Goal: Task Accomplishment & Management: Manage account settings

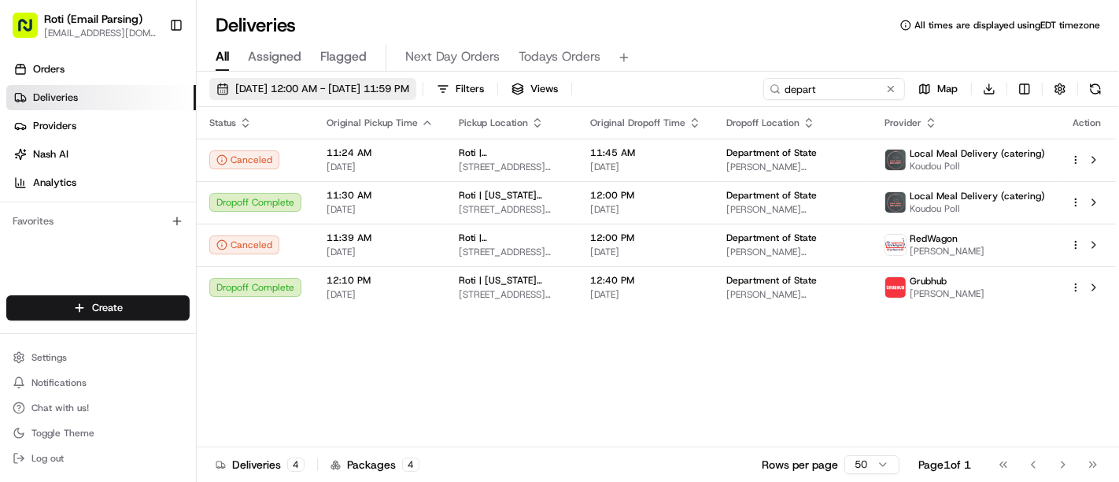
drag, startPoint x: 0, startPoint y: 0, endPoint x: 409, endPoint y: 88, distance: 418.0
click at [409, 88] on span "08/22/2025 12:00 AM - 08/22/2025 11:59 PM" at bounding box center [322, 89] width 174 height 14
click at [884, 87] on button at bounding box center [891, 89] width 16 height 16
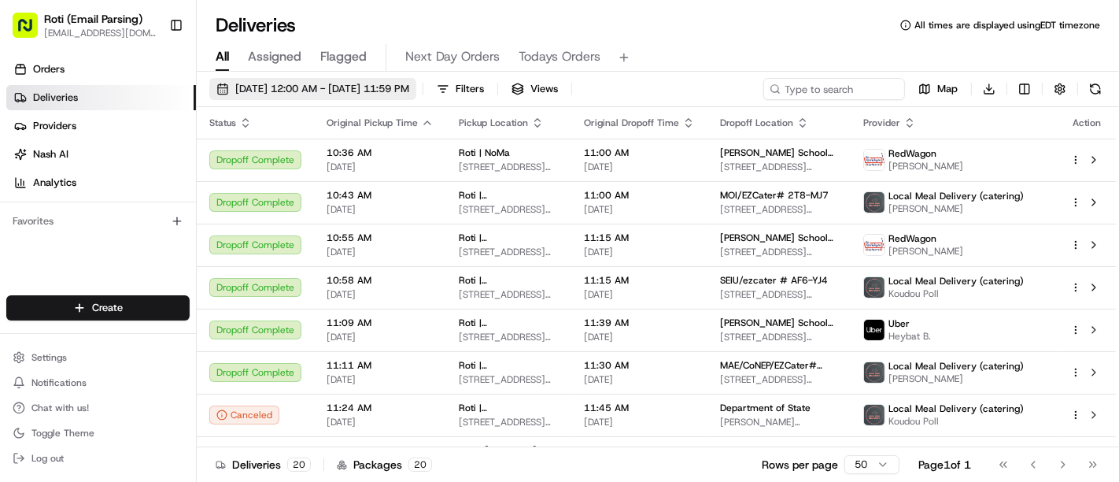
click at [409, 89] on span "08/22/2025 12:00 AM - 08/22/2025 11:59 PM" at bounding box center [322, 89] width 174 height 14
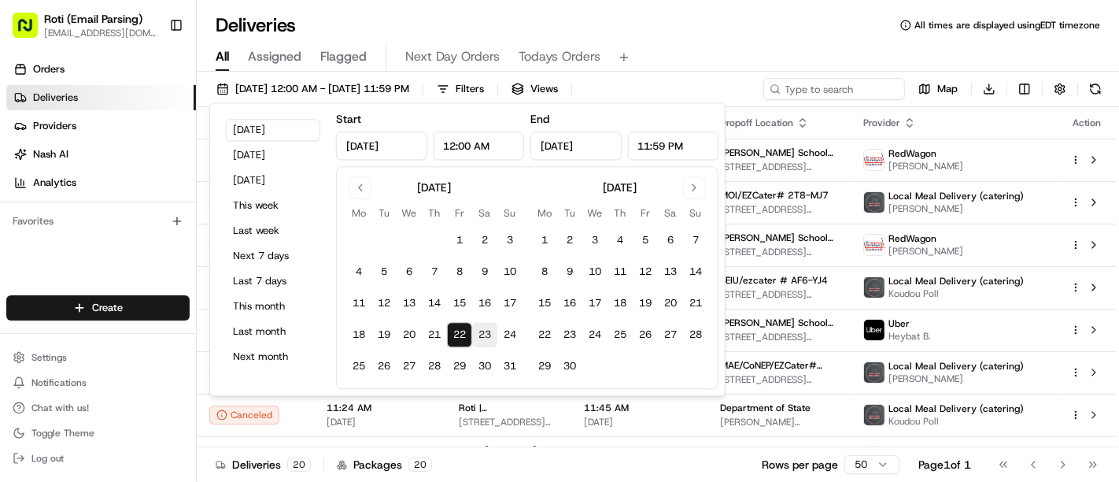
click at [477, 330] on button "23" at bounding box center [484, 335] width 25 height 25
type input "Aug 23, 2025"
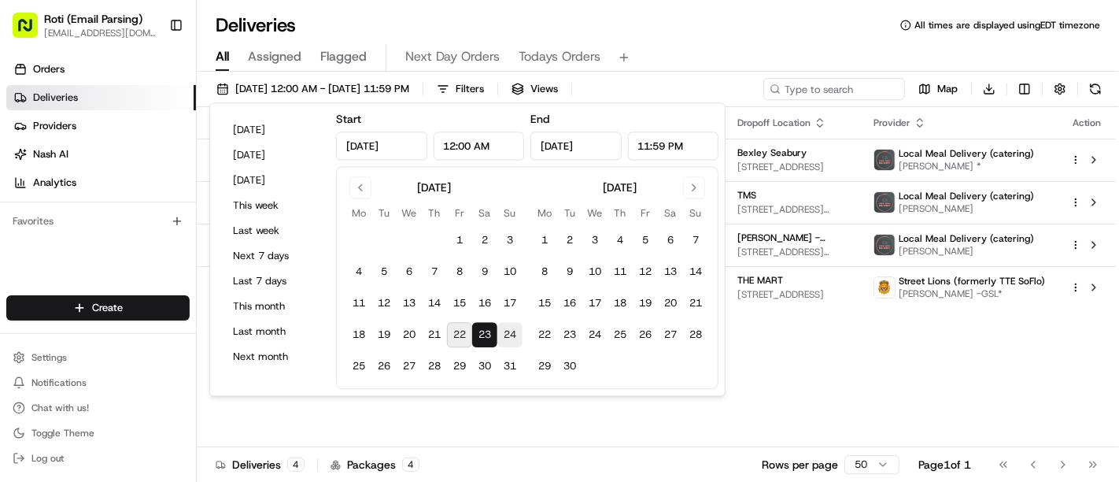
click at [505, 340] on button "24" at bounding box center [510, 335] width 25 height 25
type input "Aug 24, 2025"
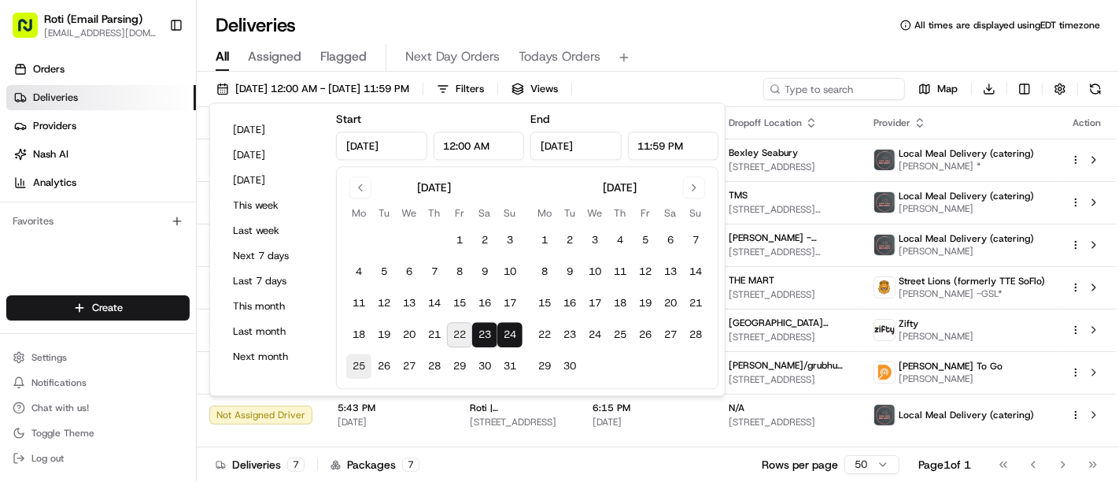
click at [359, 354] on button "25" at bounding box center [358, 366] width 25 height 25
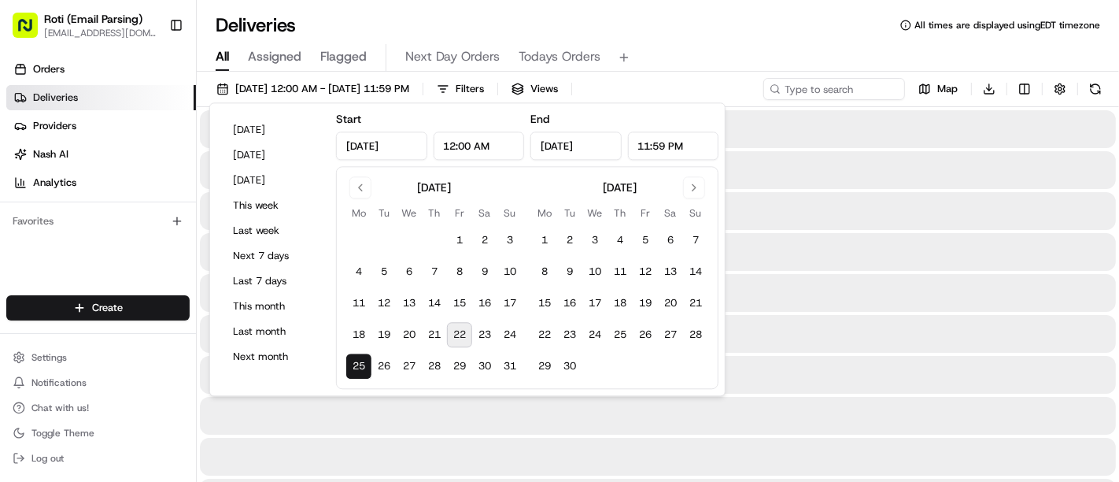
type input "Aug 25, 2025"
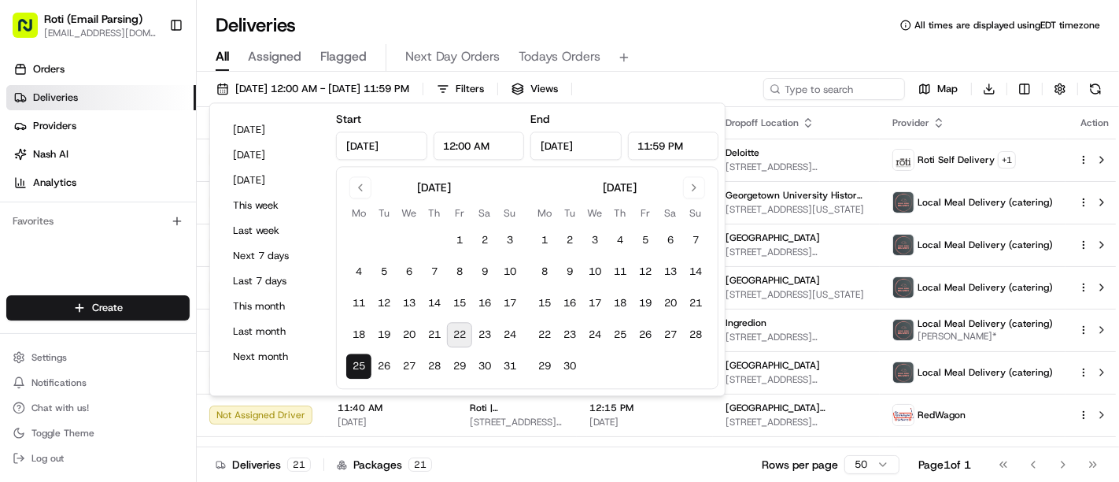
click at [734, 40] on div "All Assigned Flagged Next Day Orders Todays Orders" at bounding box center [658, 55] width 923 height 34
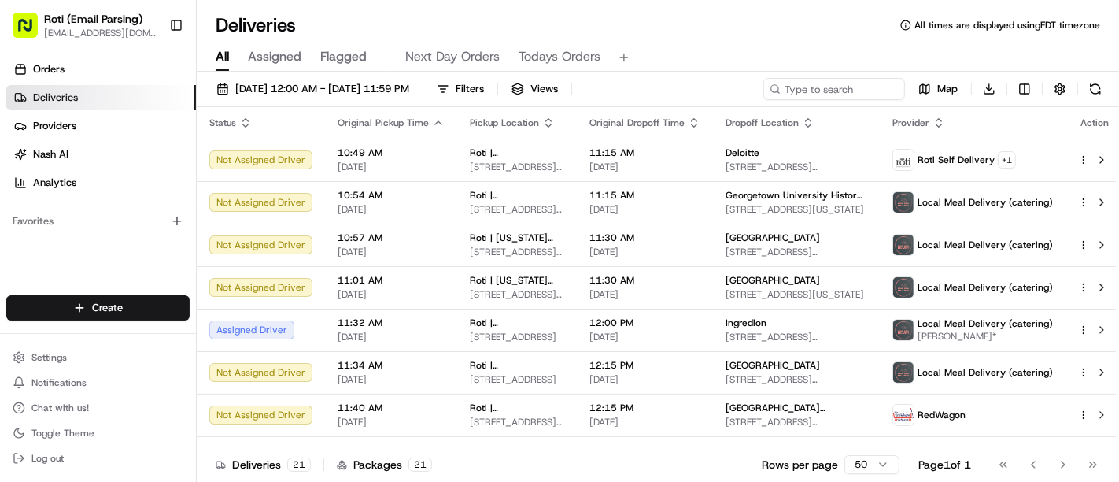
click at [103, 290] on div "Create" at bounding box center [98, 308] width 196 height 38
click at [135, 305] on html "Roti (Email Parsing) sbroadhead@roti.com Toggle Sidebar Orders Deliveries Provi…" at bounding box center [559, 241] width 1119 height 482
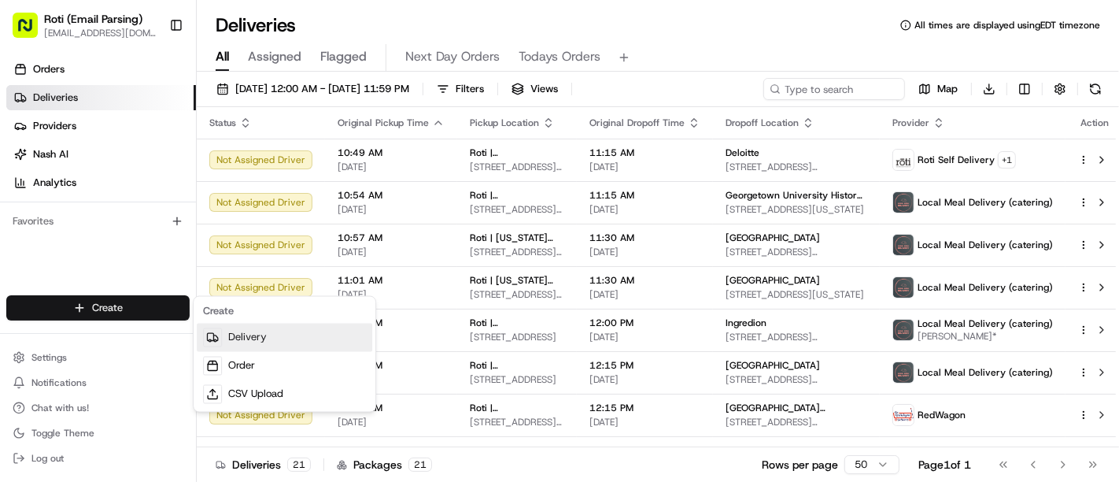
click at [234, 340] on link "Delivery" at bounding box center [285, 338] width 176 height 28
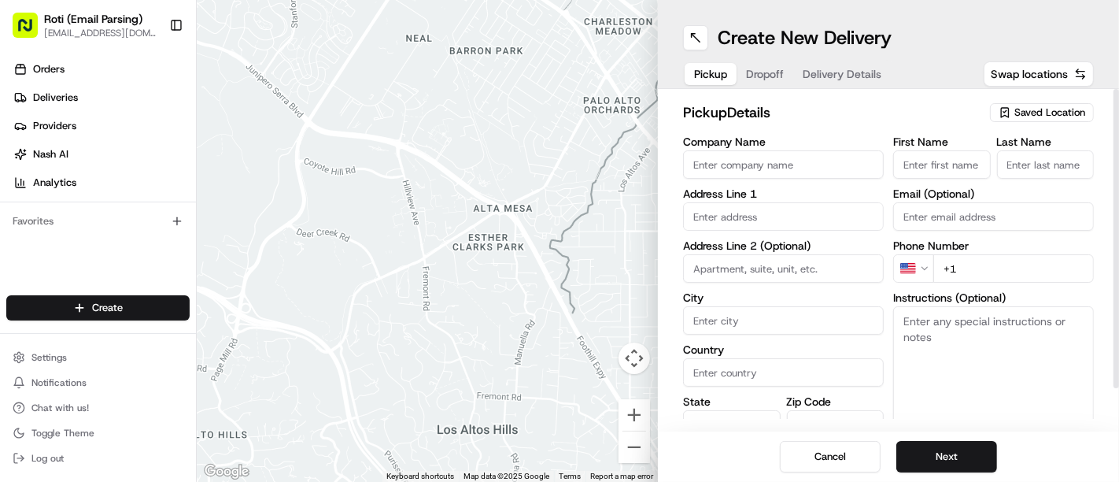
click at [1012, 102] on button "Saved Location" at bounding box center [1042, 113] width 104 height 22
click at [1012, 101] on html "Roti (Email Parsing) sbroadhead@roti.com Toggle Sidebar Orders Deliveries Provi…" at bounding box center [559, 241] width 1119 height 482
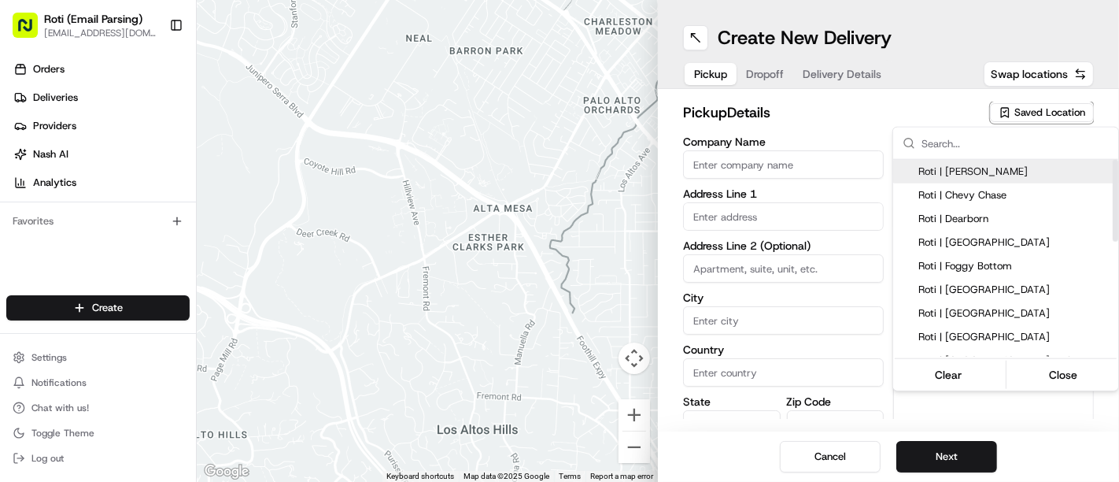
click at [946, 140] on input "text" at bounding box center [1015, 143] width 187 height 31
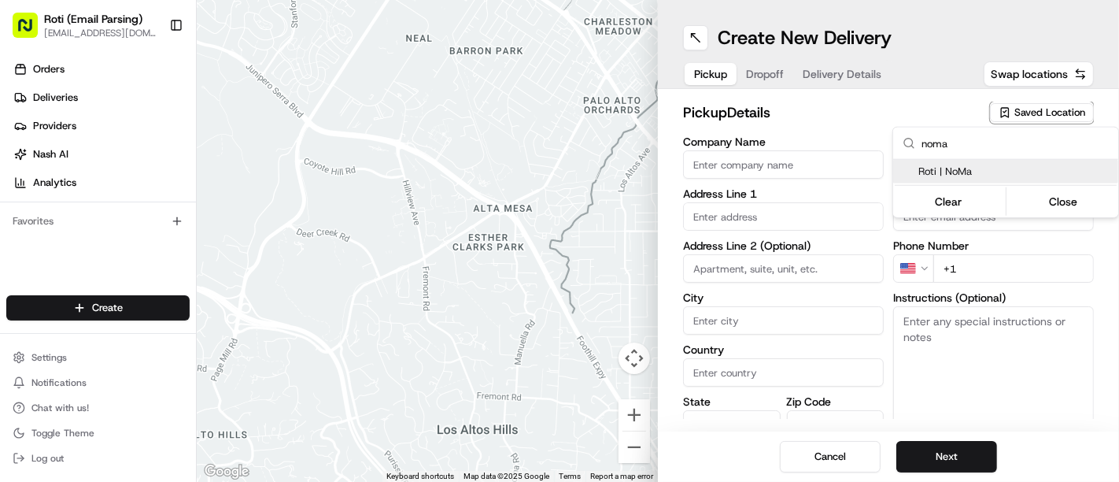
type input "noma"
click at [972, 172] on span "Roti | NoMa" at bounding box center [1016, 172] width 194 height 14
type input "Roti | NoMa"
type input "1275 First St NE"
type input "Washington"
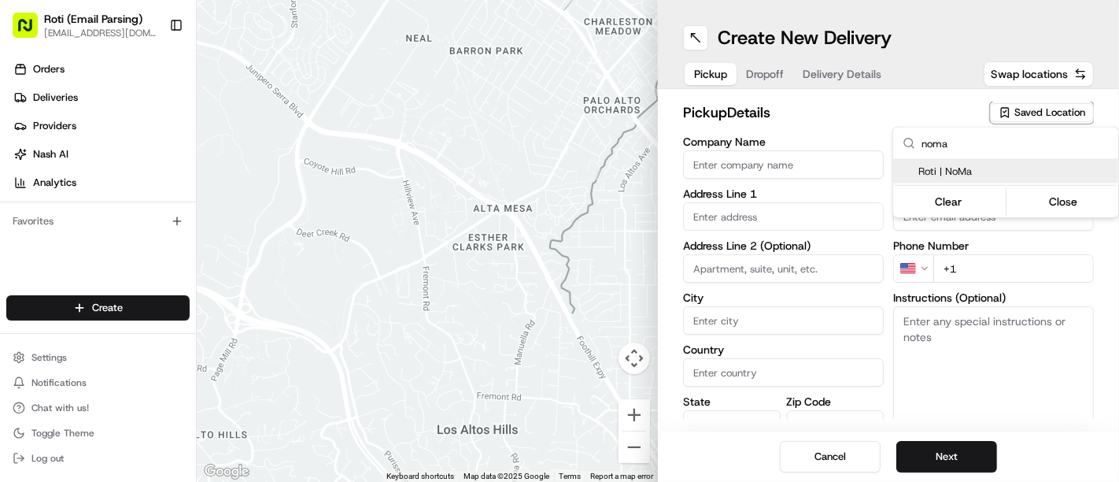
type input "US"
type input "DC"
type input "20002"
type input "Manager"
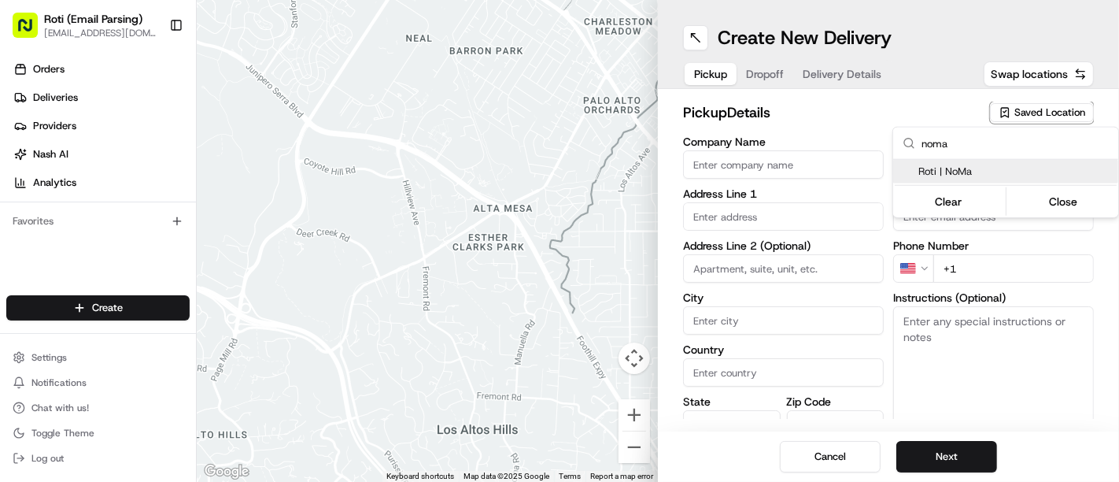
type input "+1 202 869 3803"
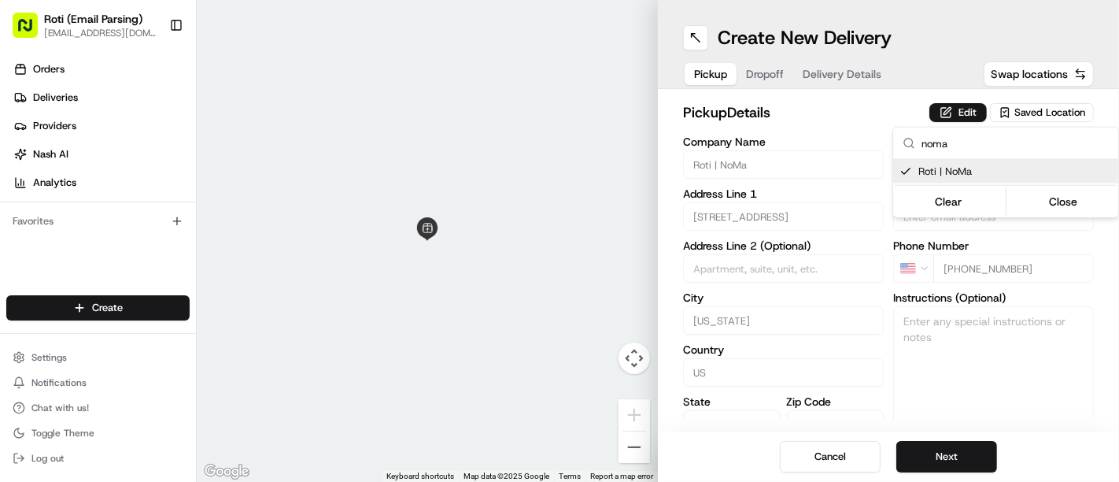
click at [960, 450] on html "Roti (Email Parsing) sbroadhead@roti.com Toggle Sidebar Orders Deliveries Provi…" at bounding box center [559, 241] width 1119 height 482
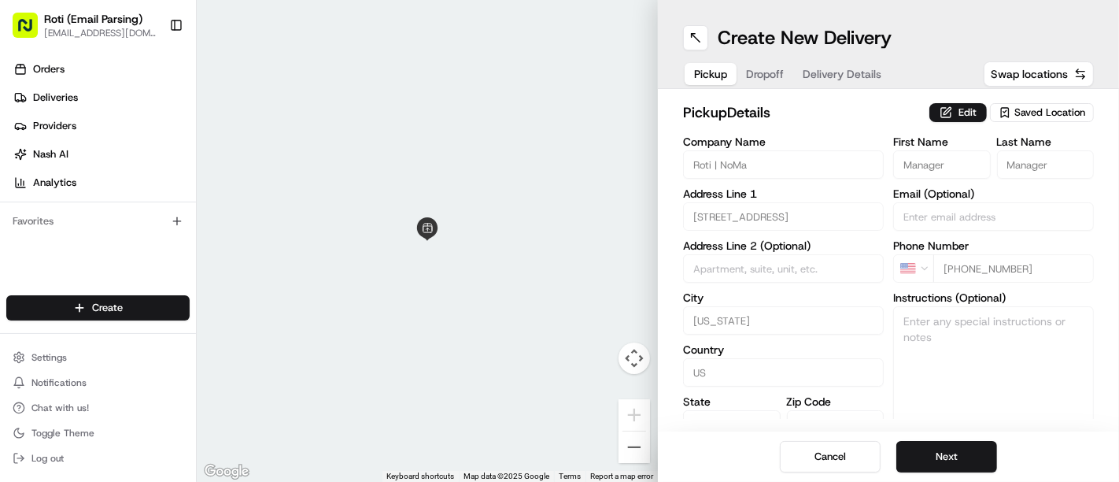
click at [960, 450] on button "Next" at bounding box center [947, 456] width 101 height 31
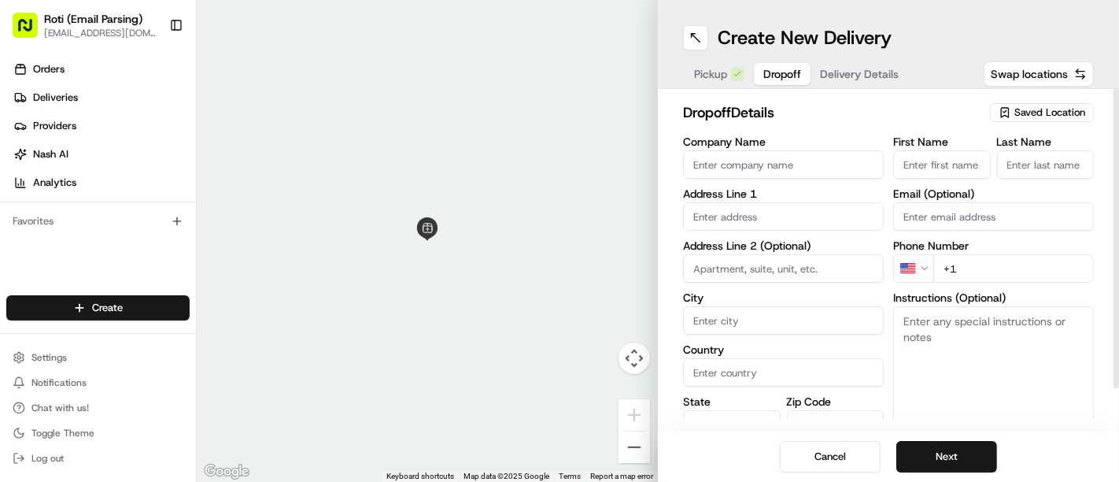
click at [744, 156] on input "Company Name" at bounding box center [783, 164] width 201 height 28
paste input "The Maryland National Capital Park and Planning Commission"
type input "The Maryland National Capital Park and Planning Commission"
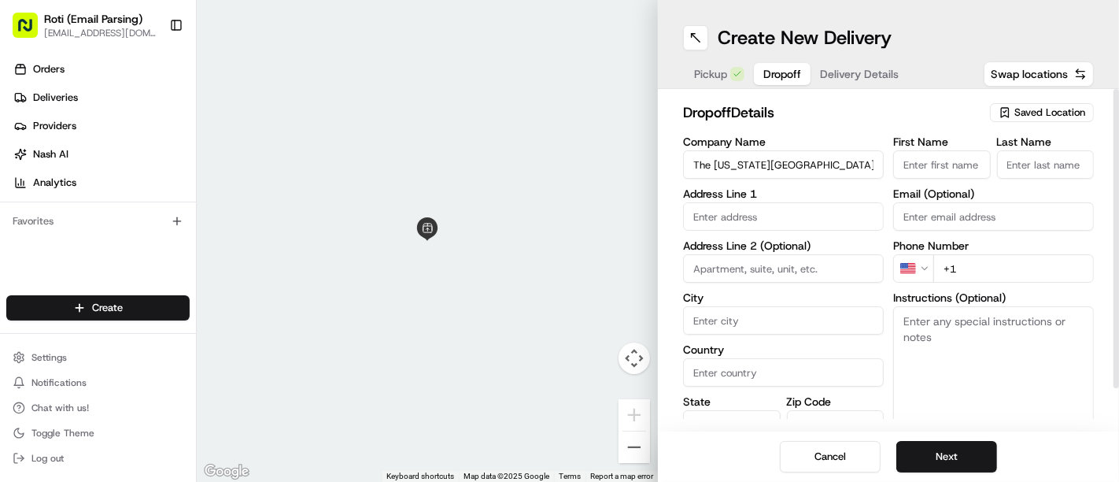
click at [921, 147] on label "First Name" at bounding box center [943, 141] width 98 height 11
click at [921, 150] on input "First Name" at bounding box center [943, 164] width 98 height 28
paste input "Sharmayne Hager"
drag, startPoint x: 951, startPoint y: 167, endPoint x: 998, endPoint y: 188, distance: 51.8
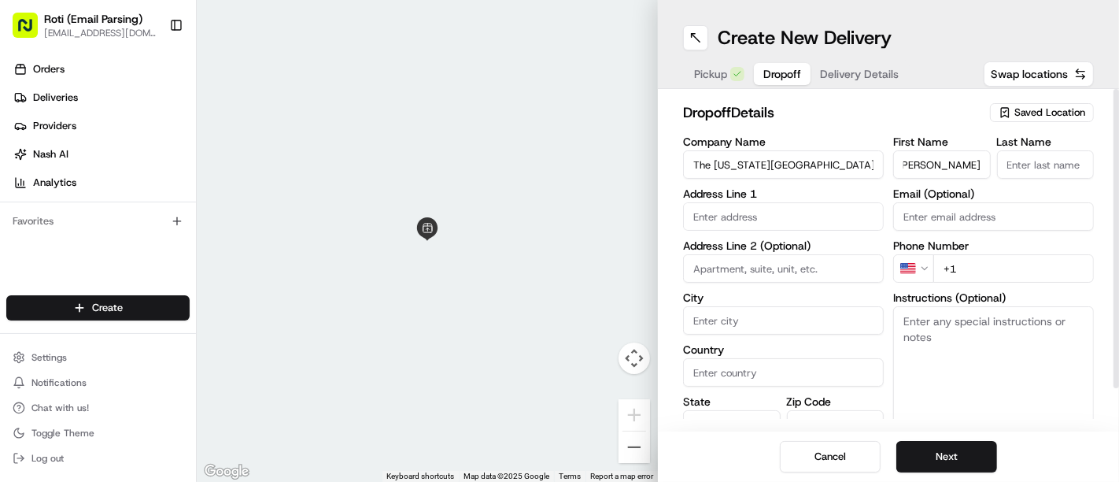
click at [998, 188] on div "First Name Sharmayne Hager Last Name Email (Optional) Phone Number US +1 Instru…" at bounding box center [994, 301] width 201 height 331
type input "Sharmayne"
click at [1028, 157] on input "Last Name" at bounding box center [1046, 164] width 98 height 28
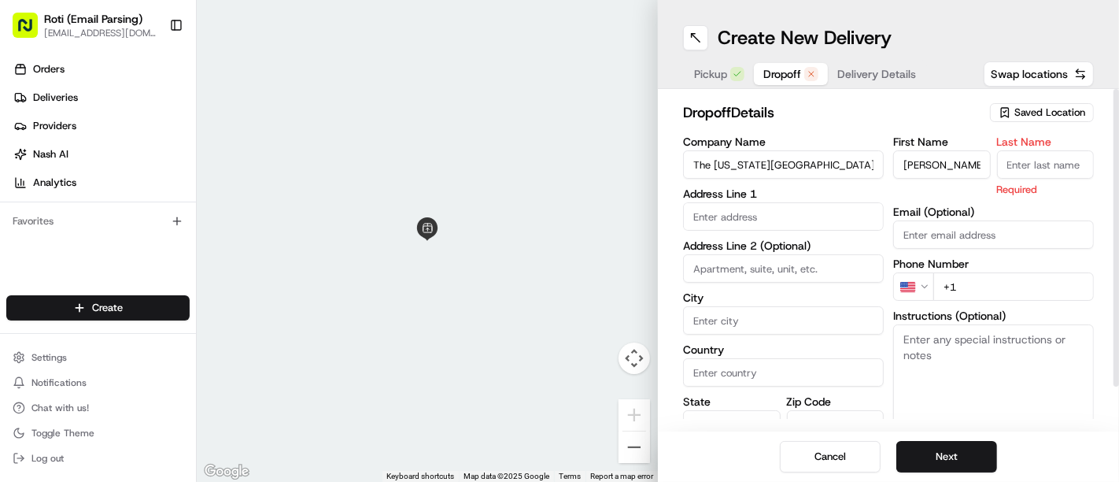
paste input "Hager"
click at [1005, 161] on input "Hager" at bounding box center [1046, 164] width 98 height 28
type input "Hager"
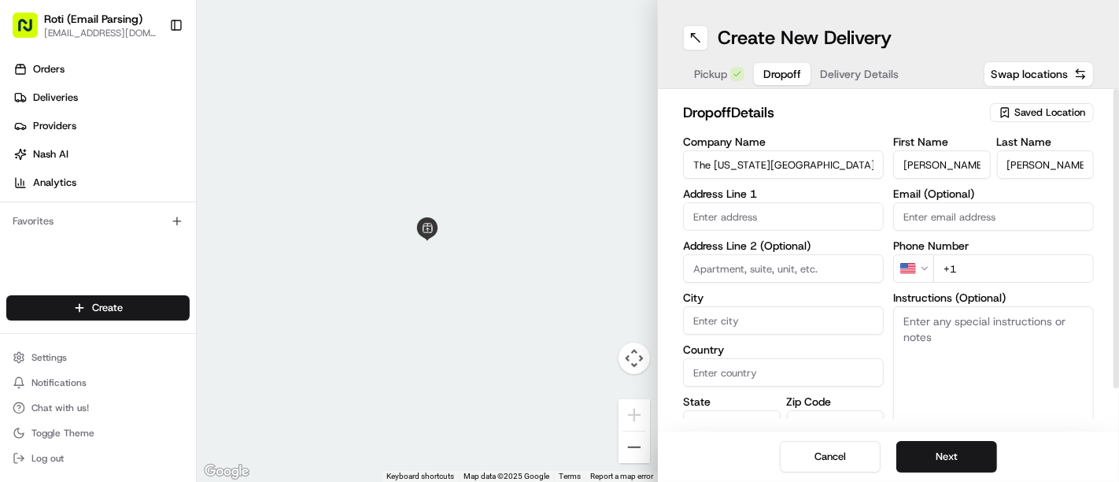
click at [790, 204] on input "text" at bounding box center [783, 216] width 201 height 28
paste input "7833 Walker Drive suite 200 Greenbelt, MD 20770"
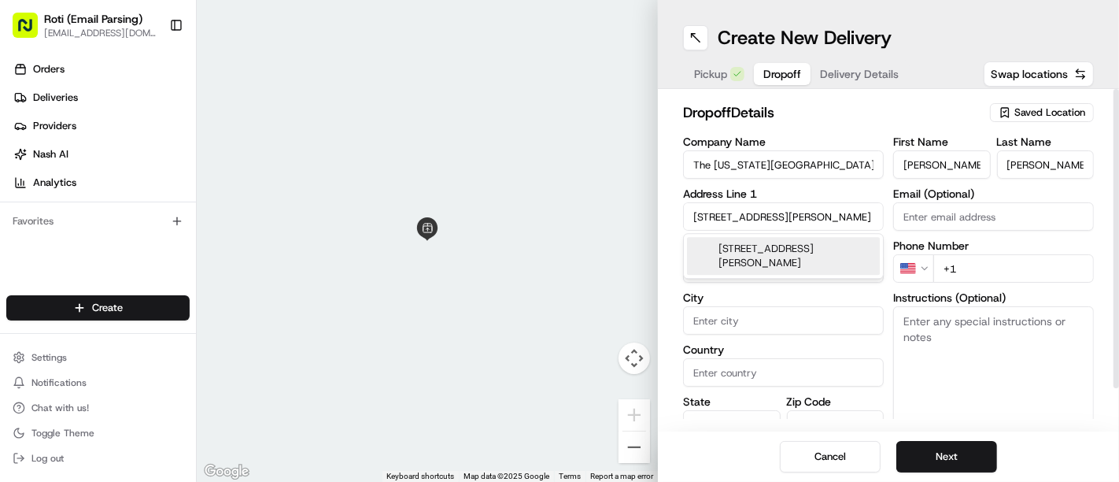
click at [805, 267] on div "7833 Walker Drive suite 200, Greenbelt, MD 20770" at bounding box center [783, 256] width 193 height 38
type input "7833 Walker Dr #200, Greenbelt, MD 20770, USA"
type input "200"
type input "Greenbelt"
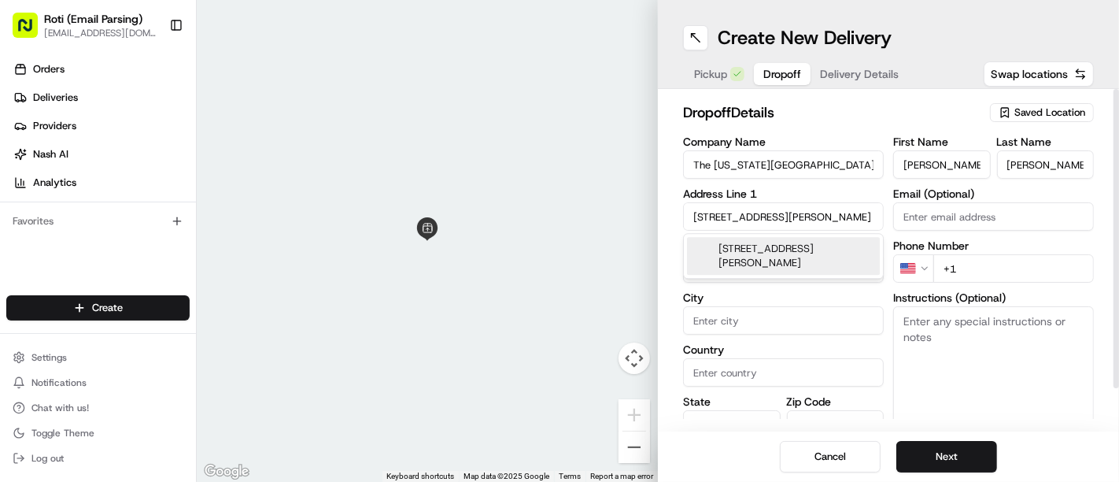
type input "United States"
type input "MD"
type input "20770"
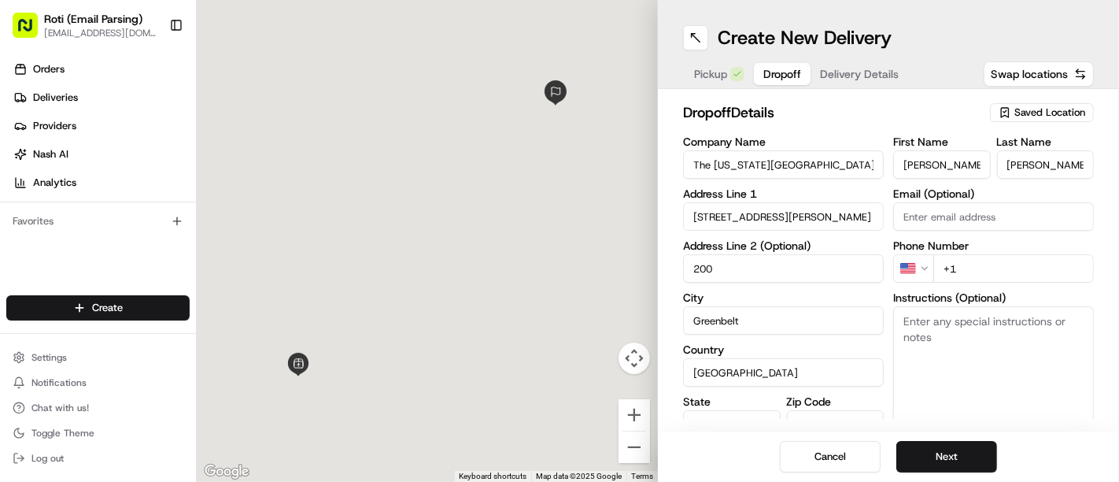
type input "7833 Walker Drive"
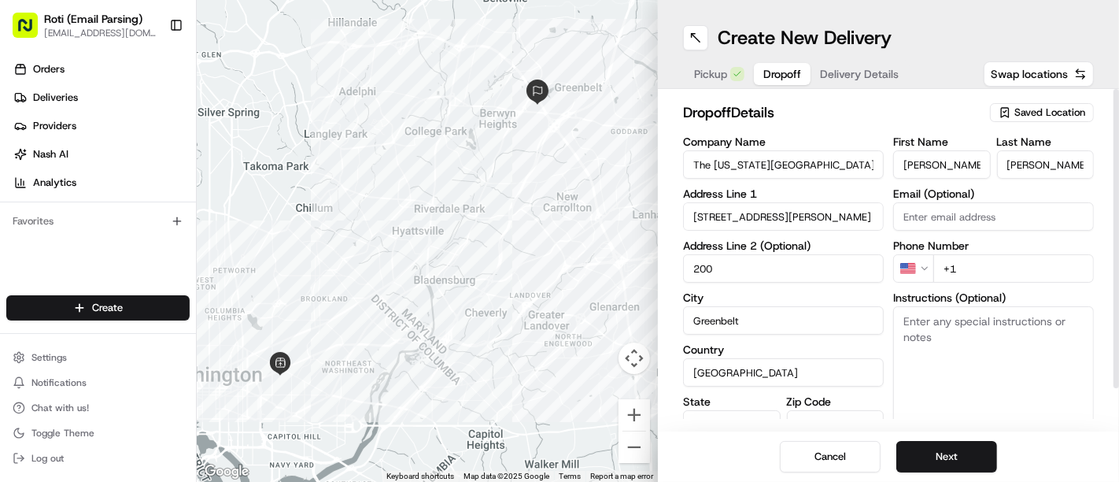
click at [963, 265] on input "+1" at bounding box center [1014, 268] width 161 height 28
paste input "240 355 4606"
type input "+1 240 355 4606"
click at [984, 320] on textarea "Instructions (Optional)" at bounding box center [994, 365] width 201 height 118
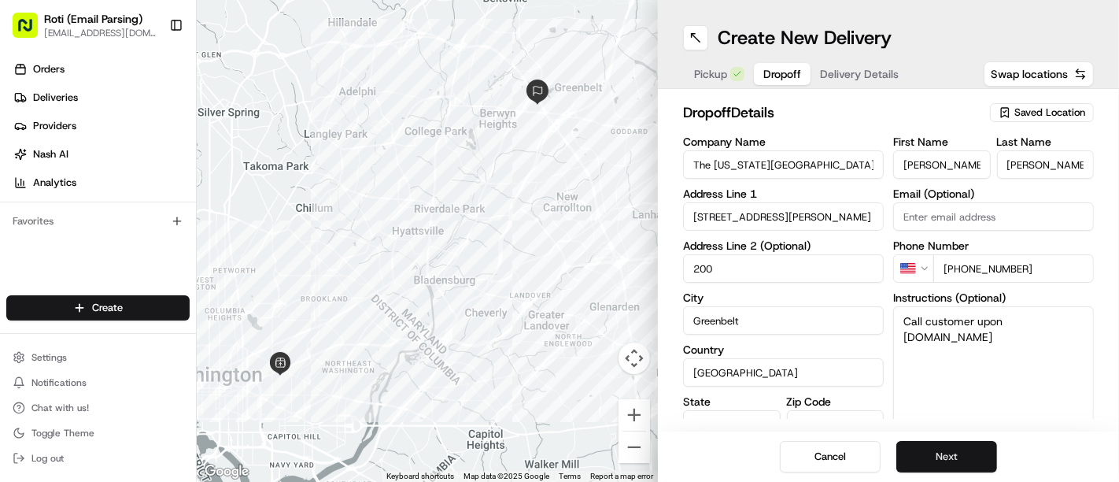
type textarea "Call customer upon arrival.sb"
click at [949, 468] on button "Next" at bounding box center [947, 456] width 101 height 31
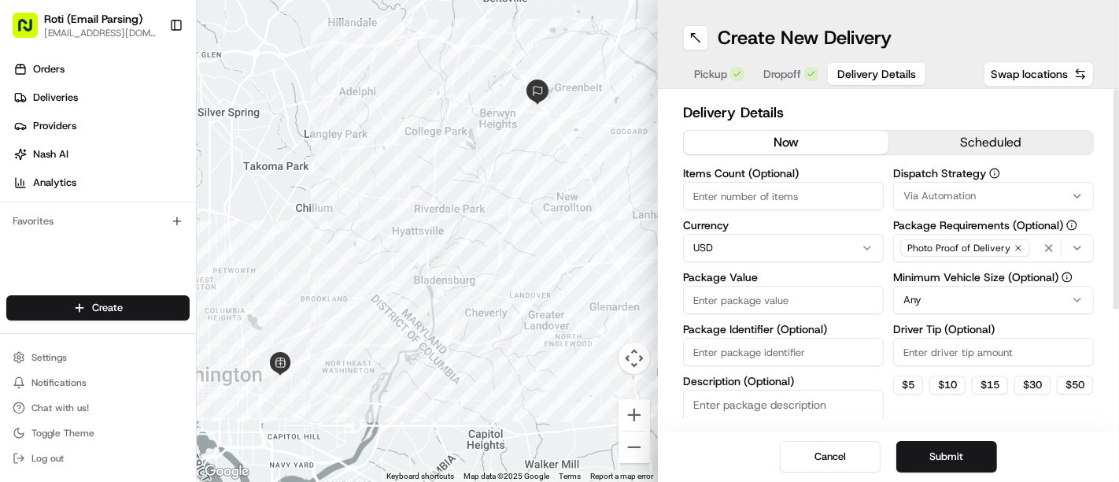
click at [949, 133] on button "scheduled" at bounding box center [991, 143] width 205 height 24
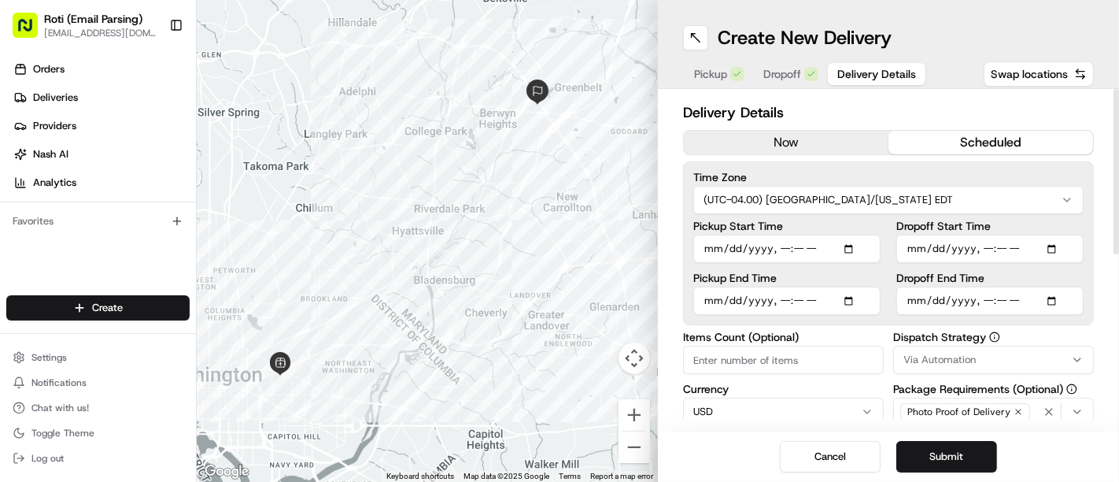
click at [889, 203] on html "Roti (Email Parsing) sbroadhead@roti.com Toggle Sidebar Orders Deliveries Provi…" at bounding box center [559, 241] width 1119 height 482
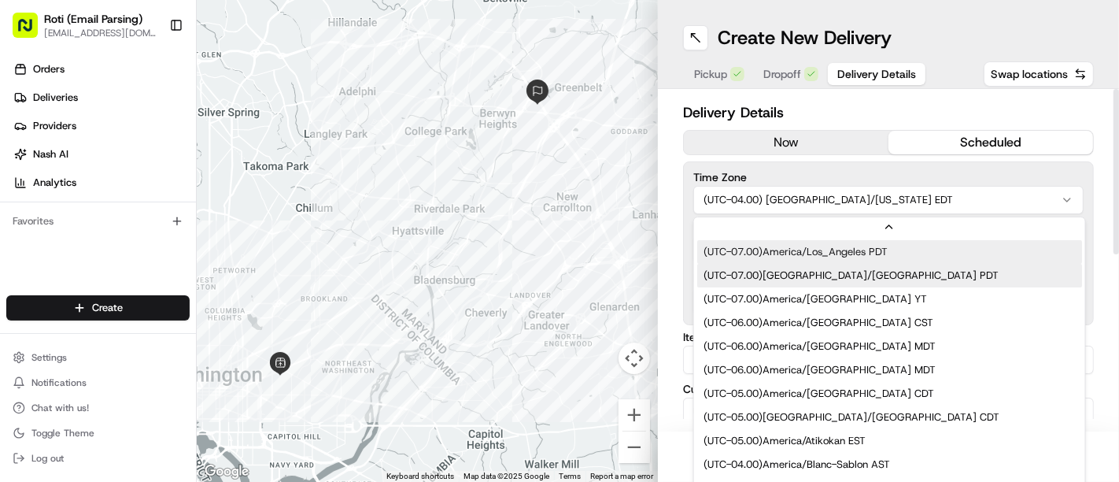
scroll to position [70, 0]
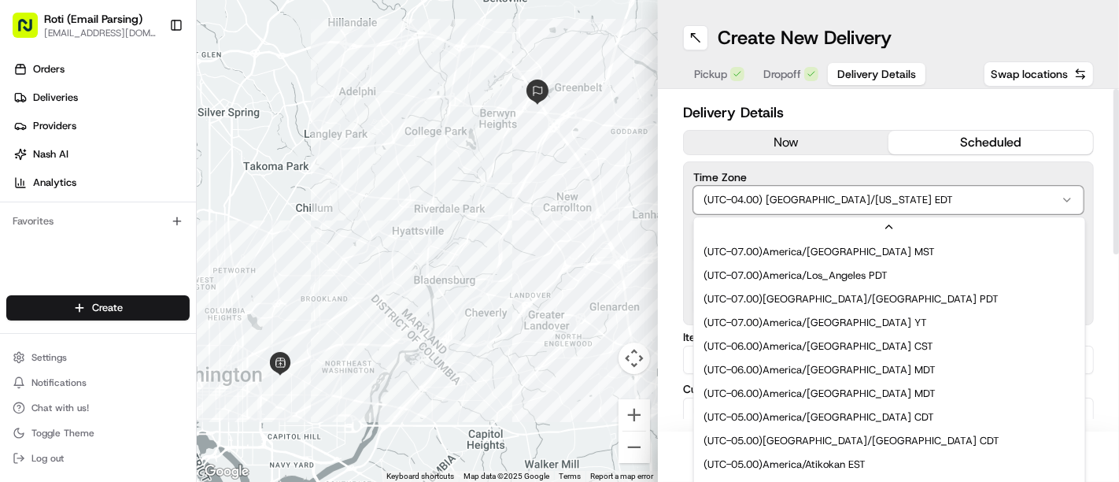
click at [854, 167] on html "Roti (Email Parsing) sbroadhead@roti.com Toggle Sidebar Orders Deliveries Provi…" at bounding box center [559, 241] width 1119 height 482
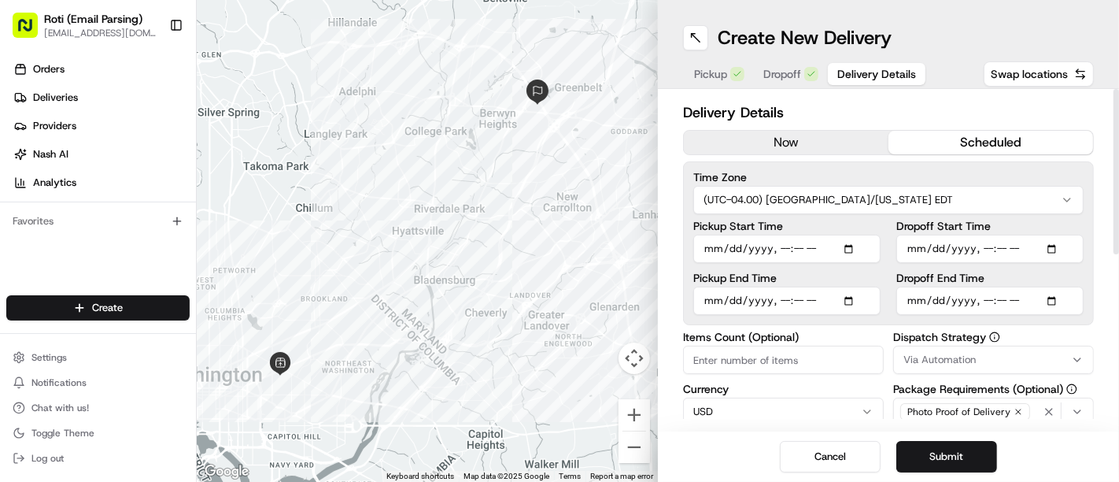
click at [925, 356] on span "Via Automation" at bounding box center [940, 360] width 72 height 14
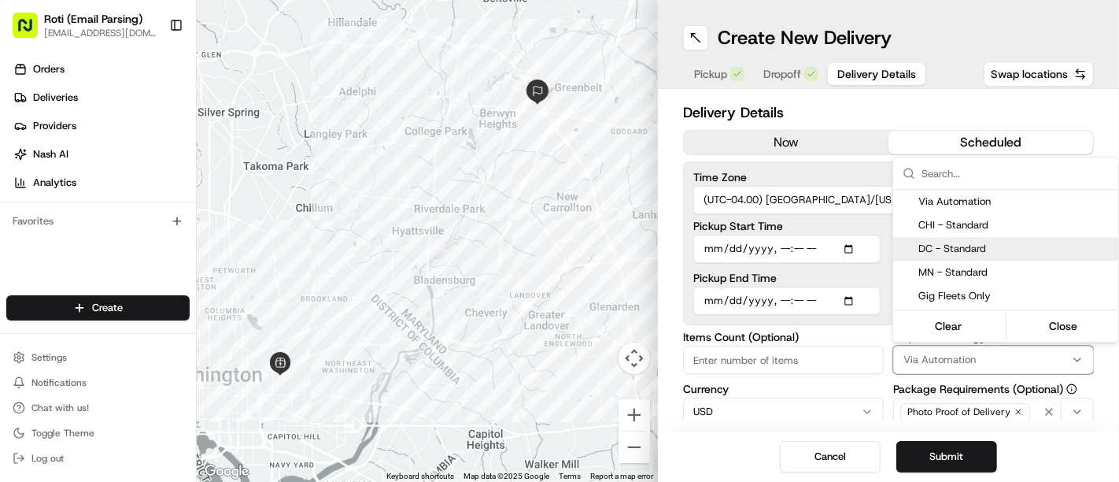
click at [945, 242] on span "DC - Standard" at bounding box center [1016, 249] width 194 height 14
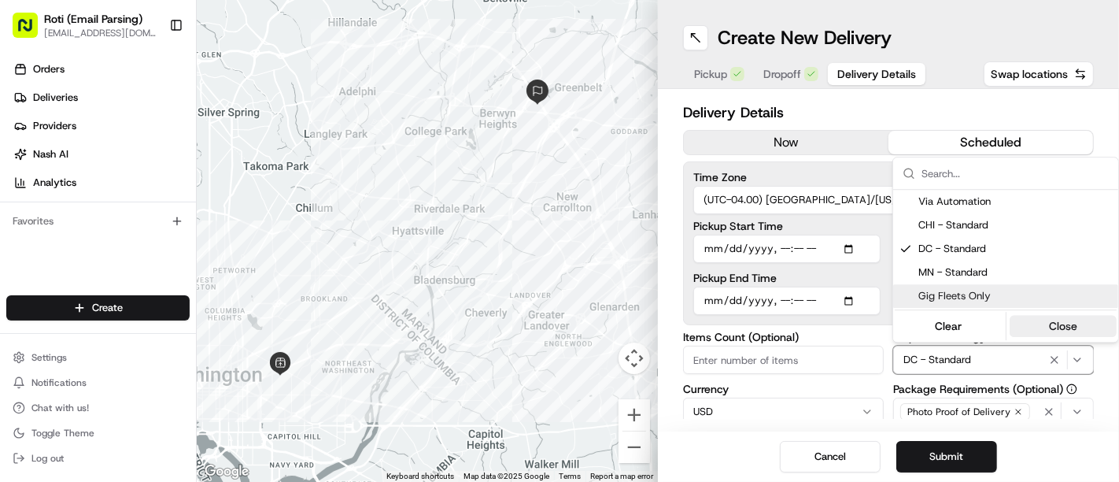
click at [1055, 334] on button "Close" at bounding box center [1064, 326] width 108 height 22
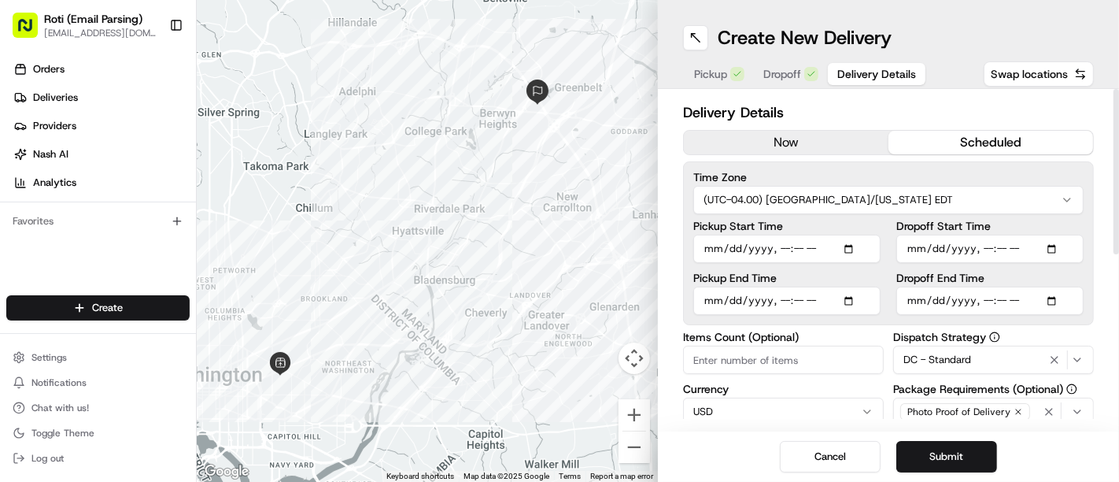
click at [1053, 246] on input "Dropoff Start Time" at bounding box center [990, 249] width 187 height 28
type input "2025-08-25T12:15"
click at [1051, 303] on input "Dropoff End Time" at bounding box center [990, 301] width 187 height 28
type input "[DATE]T12:30"
click at [1053, 331] on label "Dispatch Strategy" at bounding box center [994, 336] width 201 height 11
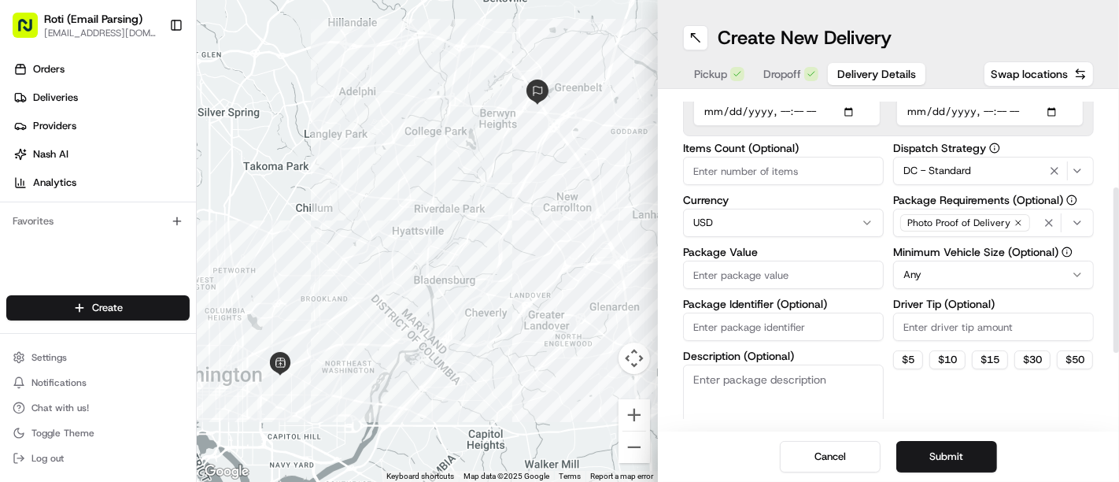
scroll to position [210, 0]
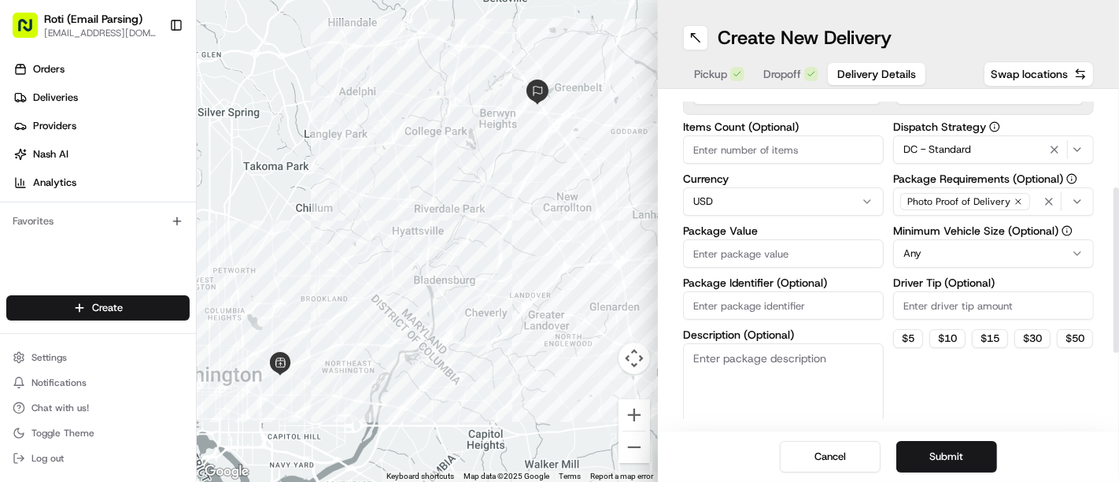
drag, startPoint x: 1119, startPoint y: 163, endPoint x: 1119, endPoint y: 272, distance: 109.4
click at [1119, 272] on div at bounding box center [1117, 269] width 6 height 165
click at [927, 246] on html "Roti (Email Parsing) sbroadhead@roti.com Toggle Sidebar Orders Deliveries Provi…" at bounding box center [559, 241] width 1119 height 482
click at [747, 311] on input "Package Identifier (Optional)" at bounding box center [783, 305] width 201 height 28
paste input "The Maryland National Capital Park and Planning Commission"
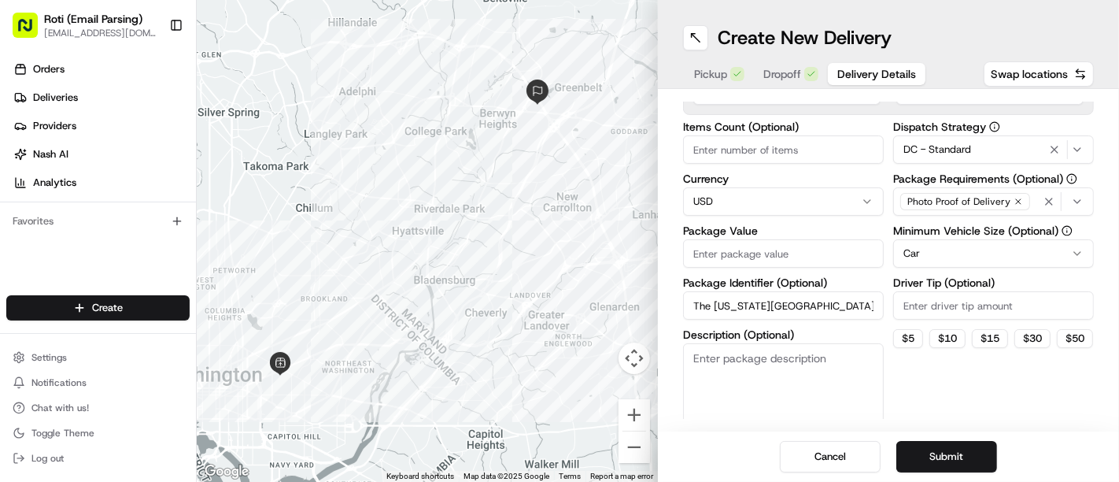
scroll to position [0, 108]
type input "The Maryland National Capital Park and Planning Commission"
click at [706, 250] on input "Package Value" at bounding box center [783, 253] width 201 height 28
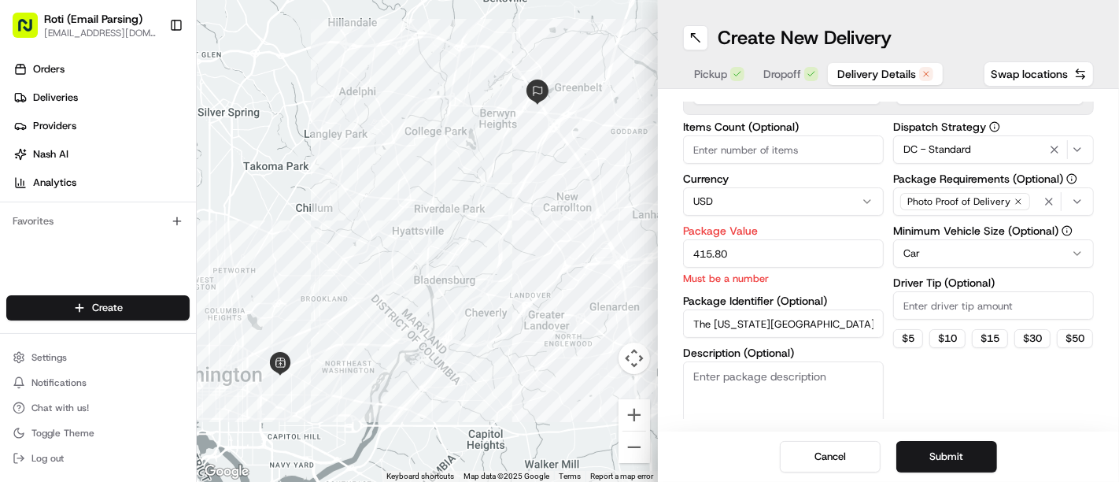
type input "415.80"
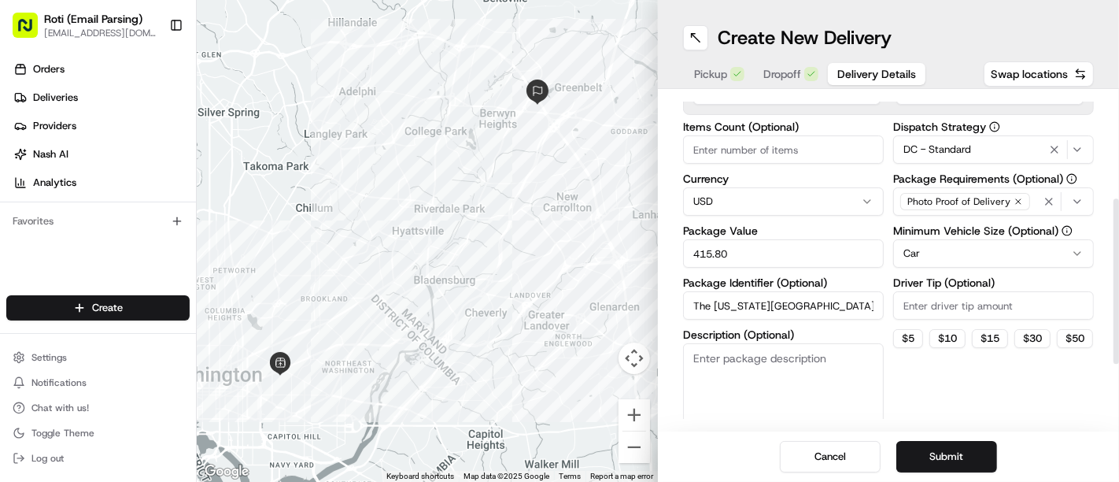
click at [794, 144] on input "Items Count (Optional)" at bounding box center [783, 149] width 201 height 28
type input "8"
click at [942, 450] on button "Submit" at bounding box center [947, 456] width 101 height 31
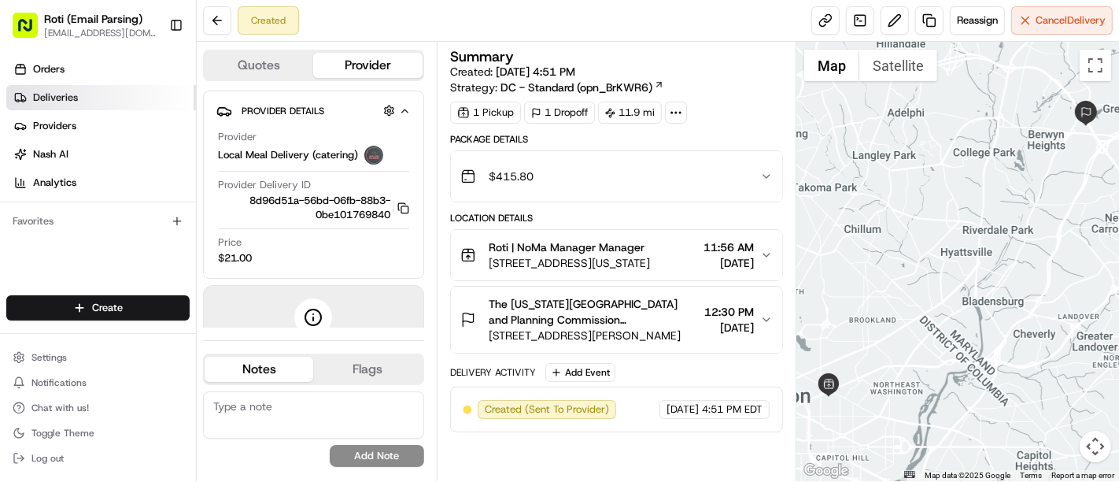
click at [118, 91] on link "Deliveries" at bounding box center [101, 97] width 190 height 25
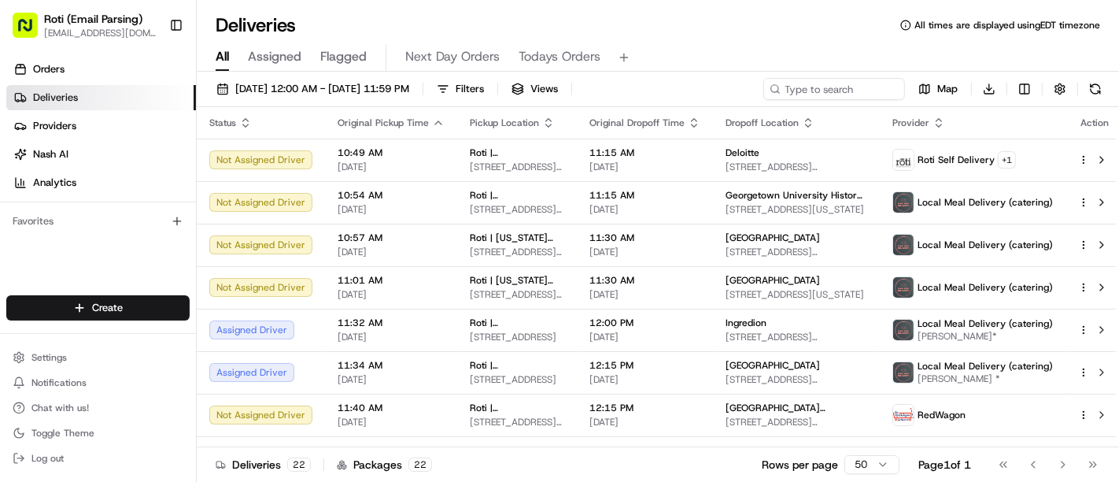
click at [854, 76] on div "08/25/2025 12:00 AM - 08/25/2025 11:59 PM Filters Views Map Download Status Ori…" at bounding box center [658, 278] width 923 height 413
click at [841, 92] on input at bounding box center [810, 89] width 189 height 22
paste input "The Maryland National Capital Park and Planning Commission"
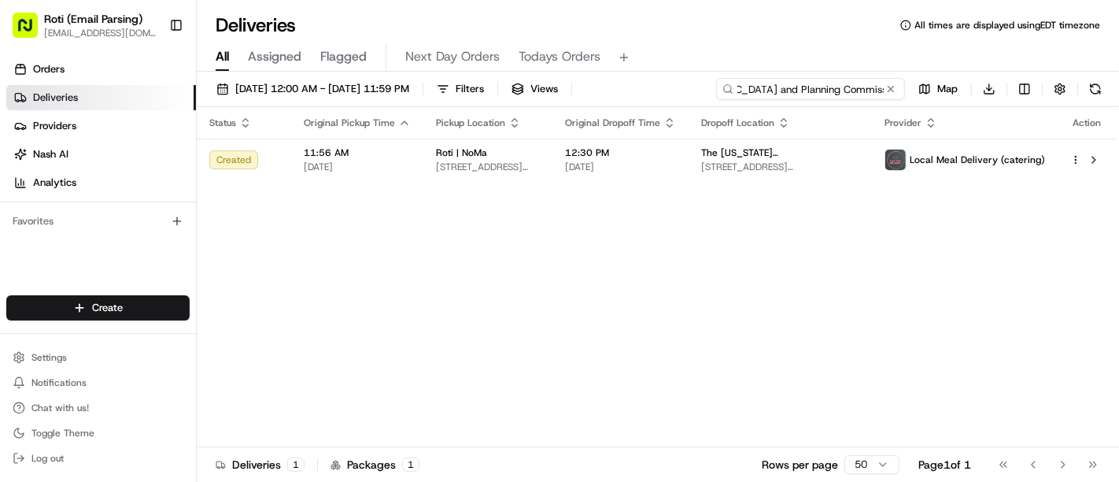
click at [841, 92] on input "The Maryland National Capital Park and Planning Commission" at bounding box center [810, 89] width 189 height 22
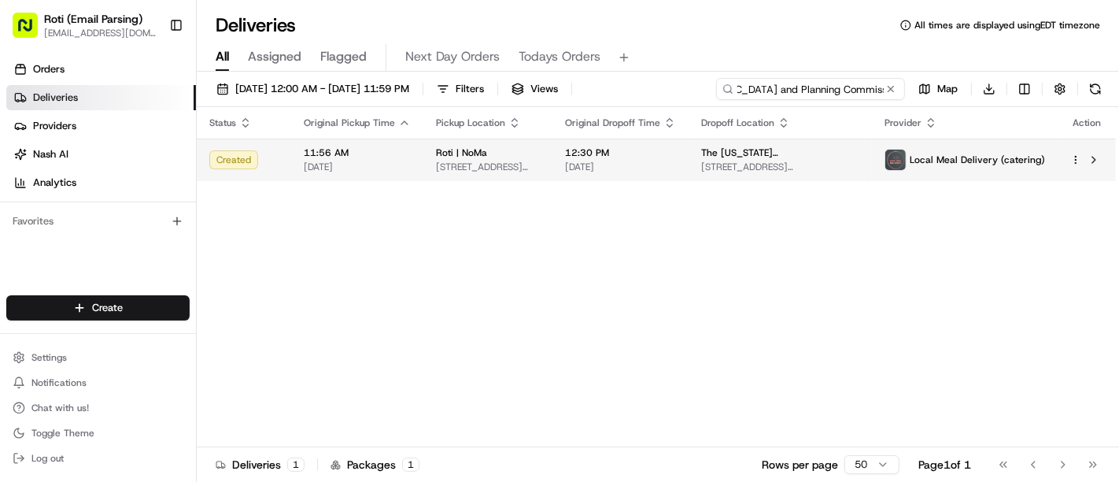
type input "The Maryland National Capital Park and Planning Commission"
click at [886, 154] on td "Local Meal Delivery (catering)" at bounding box center [965, 160] width 186 height 43
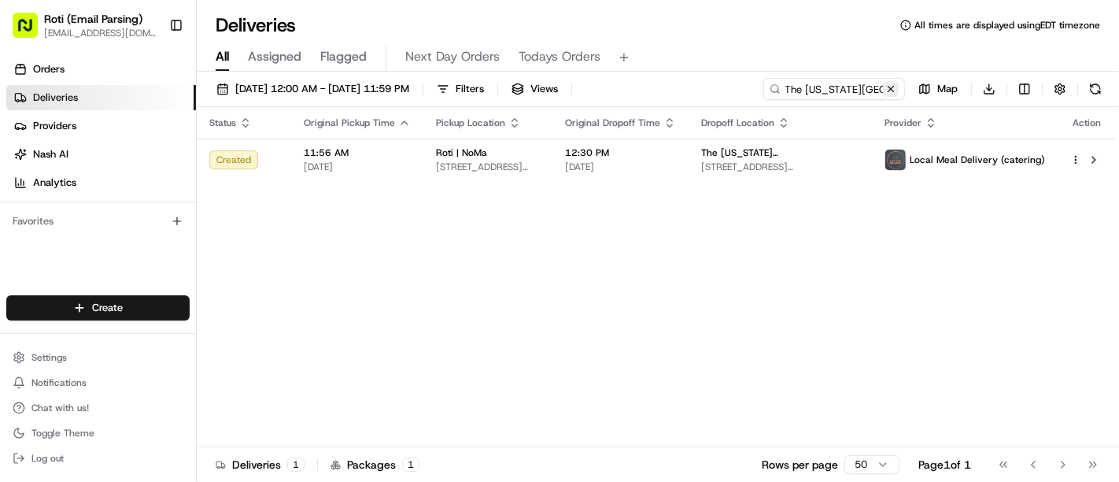
click at [890, 82] on button at bounding box center [891, 89] width 16 height 16
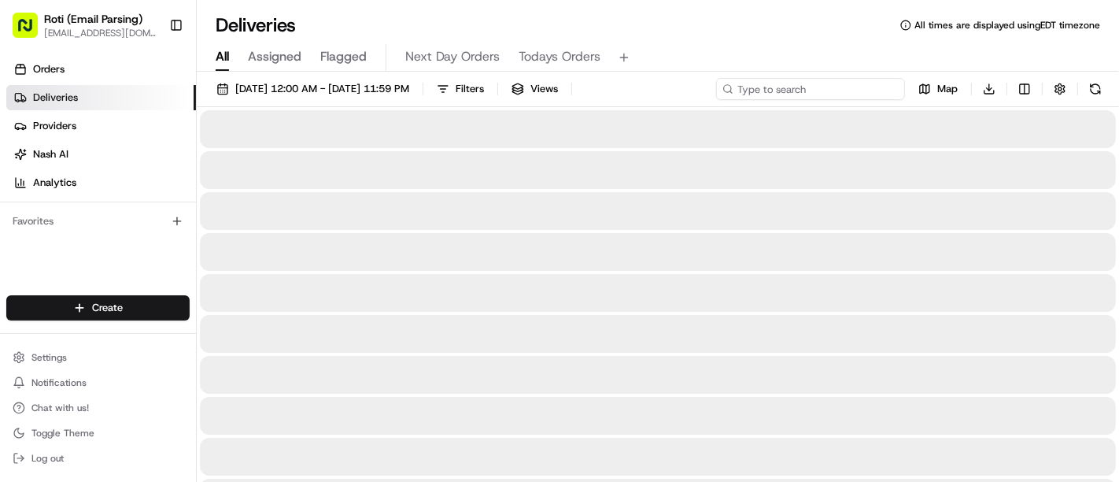
click at [861, 86] on input at bounding box center [810, 89] width 189 height 22
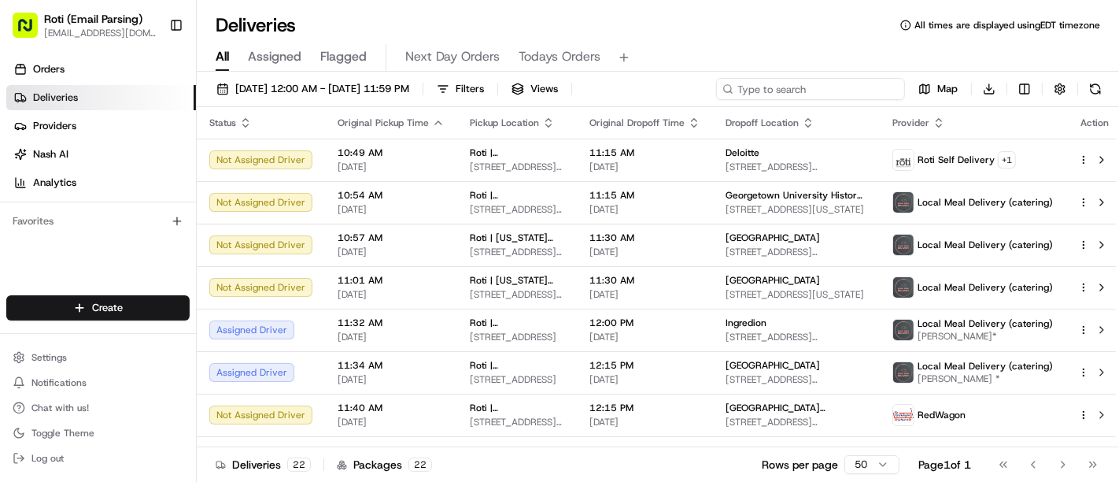
paste input "[GEOGRAPHIC_DATA][US_STATE] at [GEOGRAPHIC_DATA]"
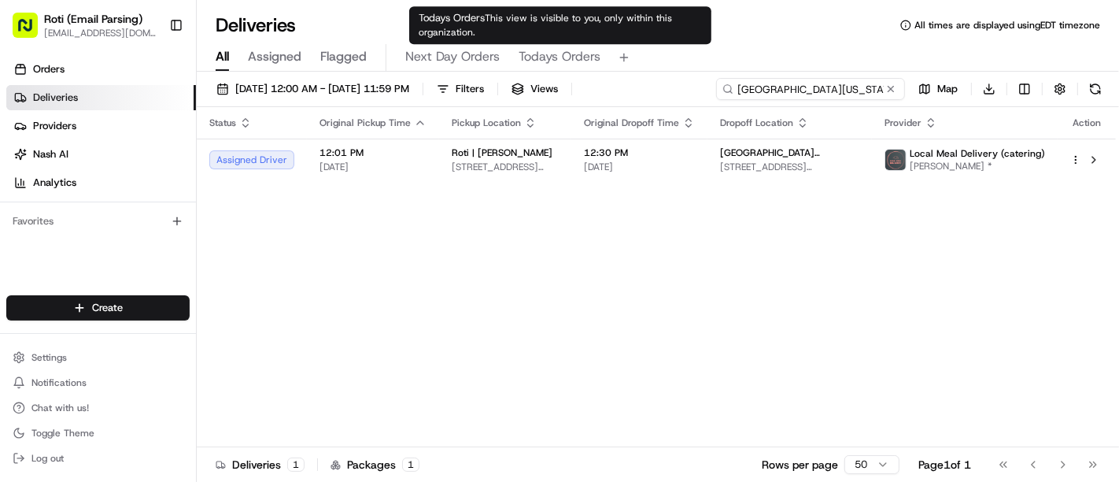
type input "[GEOGRAPHIC_DATA][US_STATE] at [GEOGRAPHIC_DATA]"
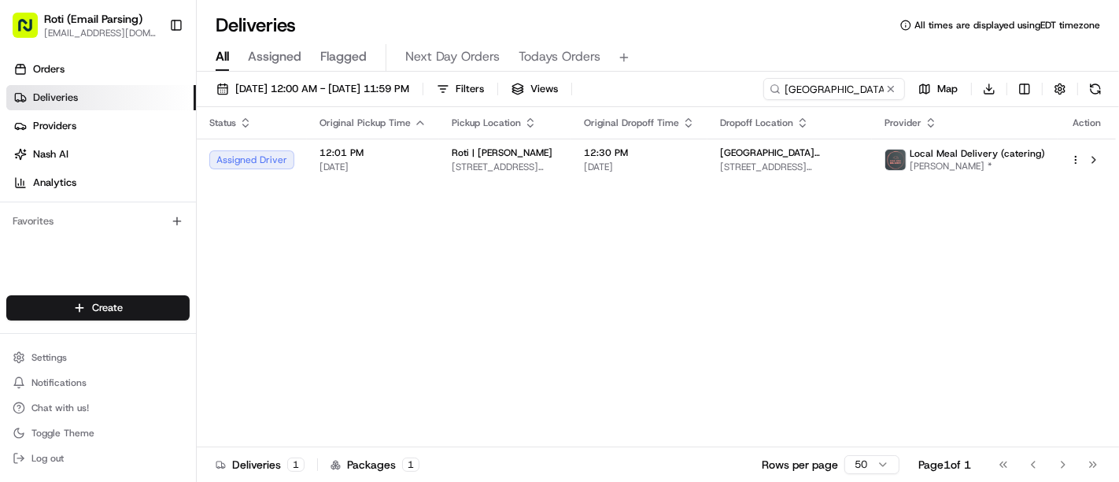
click at [1064, 100] on div "08/25/2025 12:00 AM - 08/25/2025 11:59 PM Filters Views University of Illinois …" at bounding box center [658, 92] width 923 height 29
click at [1060, 98] on button "button" at bounding box center [1060, 89] width 22 height 22
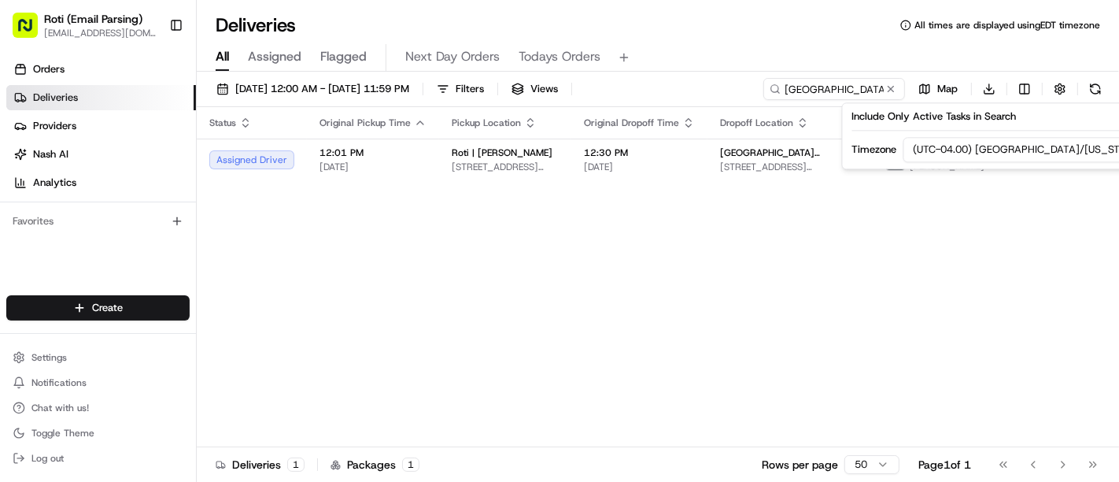
click at [1005, 150] on html "Roti (Email Parsing) sbroadhead@roti.com Toggle Sidebar Orders Deliveries Provi…" at bounding box center [559, 241] width 1119 height 482
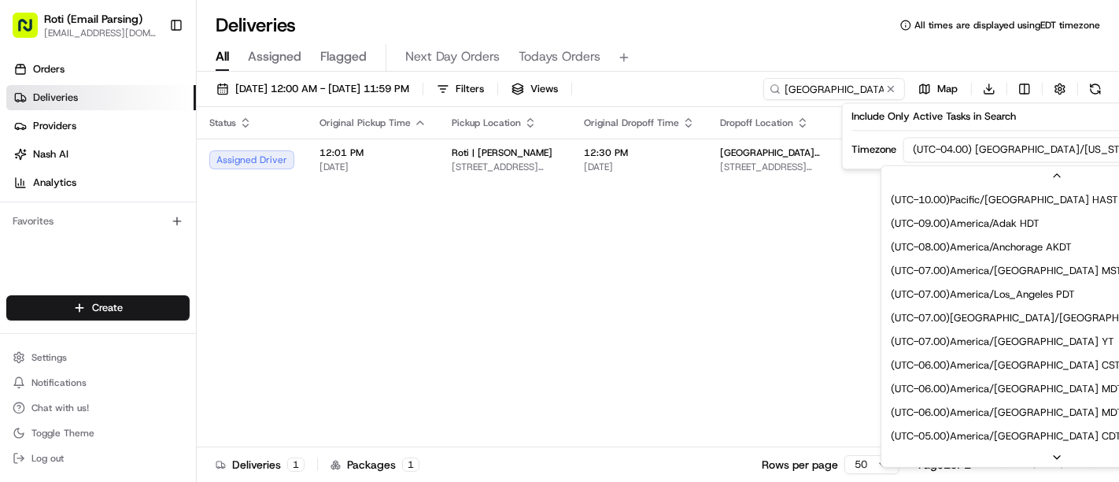
scroll to position [94, 0]
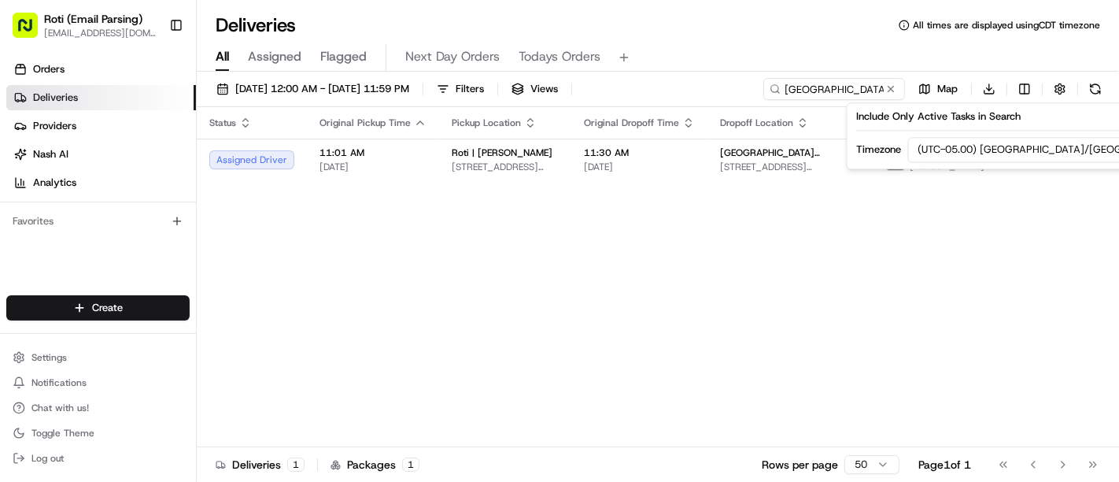
click at [990, 339] on div "Status Original Pickup Time Pickup Location Original Dropoff Time Dropoff Locat…" at bounding box center [656, 277] width 919 height 340
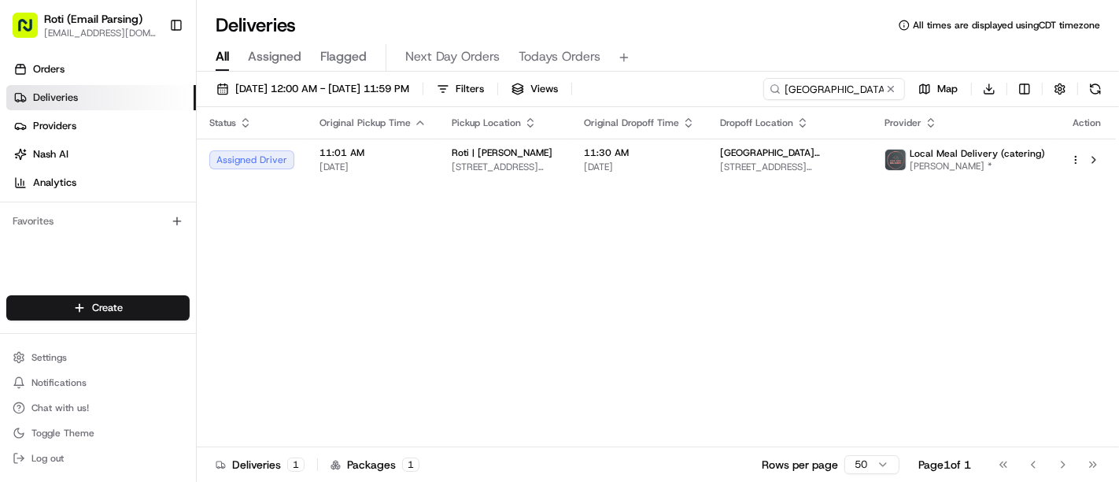
click at [1027, 202] on div "Status Original Pickup Time Pickup Location Original Dropoff Time Dropoff Locat…" at bounding box center [656, 277] width 919 height 340
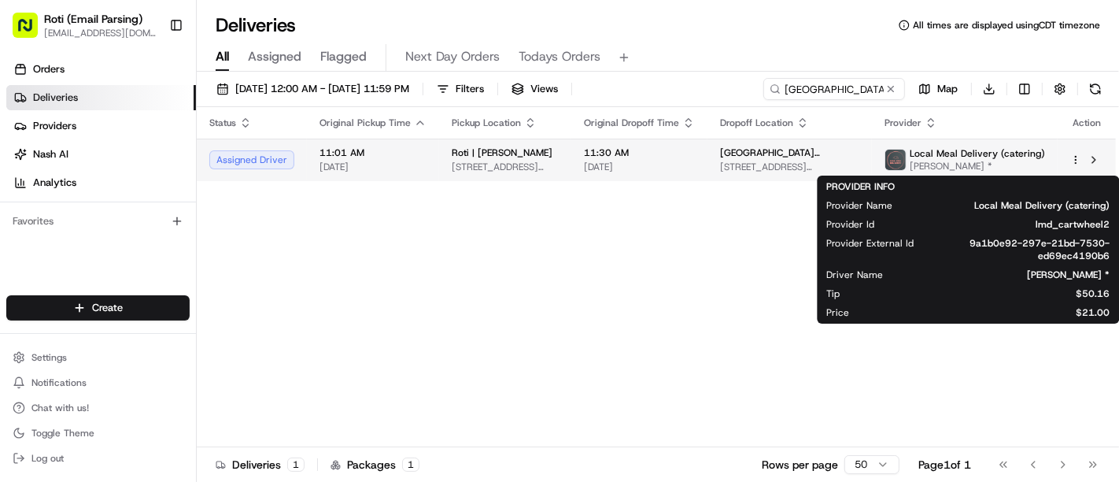
click at [906, 155] on img at bounding box center [896, 160] width 20 height 20
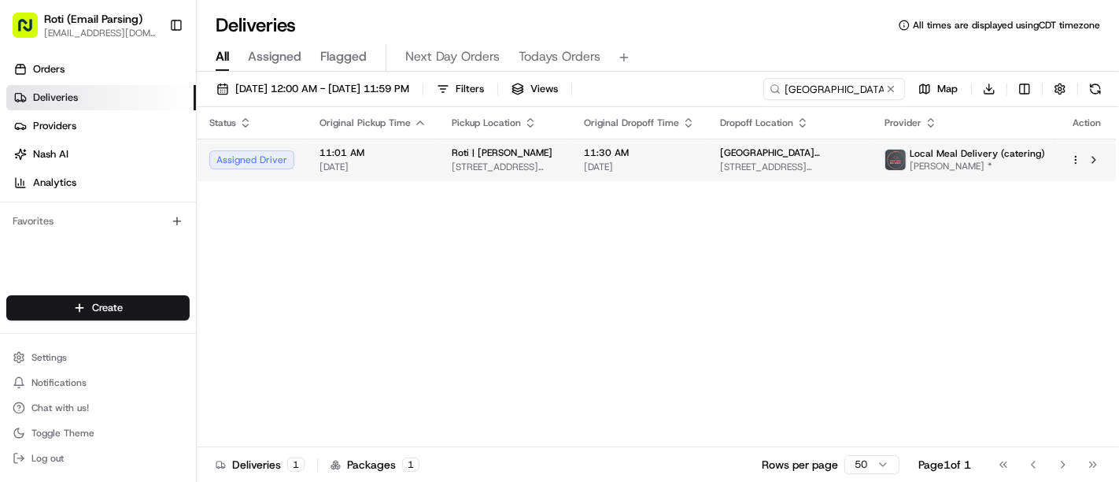
click at [1073, 158] on html "Roti (Email Parsing) sbroadhead@roti.com Toggle Sidebar Orders Deliveries Provi…" at bounding box center [559, 241] width 1119 height 482
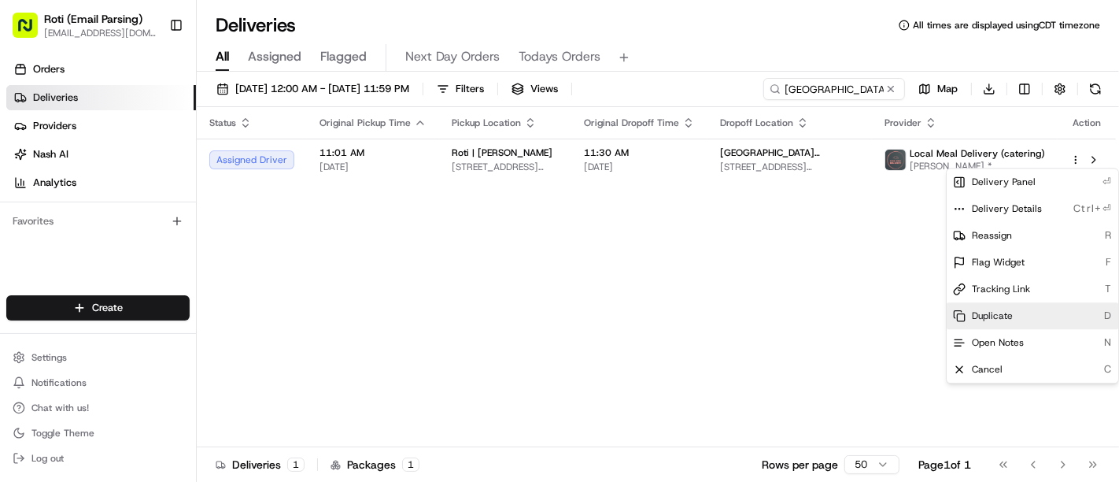
click at [1029, 324] on div "Duplicate D" at bounding box center [1033, 315] width 172 height 27
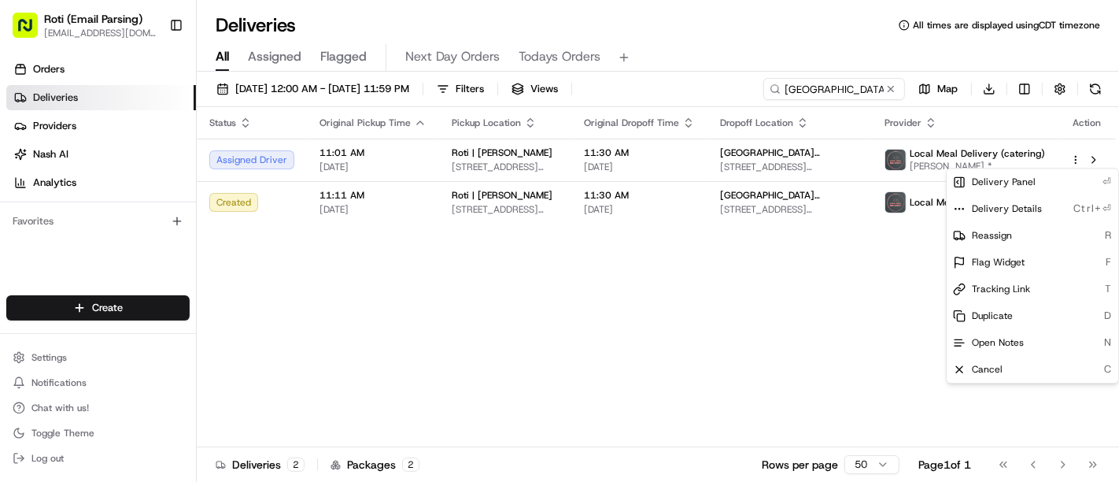
click at [675, 313] on html "Roti (Email Parsing) sbroadhead@roti.com Toggle Sidebar Orders Deliveries Provi…" at bounding box center [559, 241] width 1119 height 482
click at [1077, 157] on html "Roti (Email Parsing) sbroadhead@roti.com Toggle Sidebar Orders Deliveries Provi…" at bounding box center [559, 241] width 1119 height 482
click at [971, 361] on div "Cancel C" at bounding box center [1033, 369] width 172 height 27
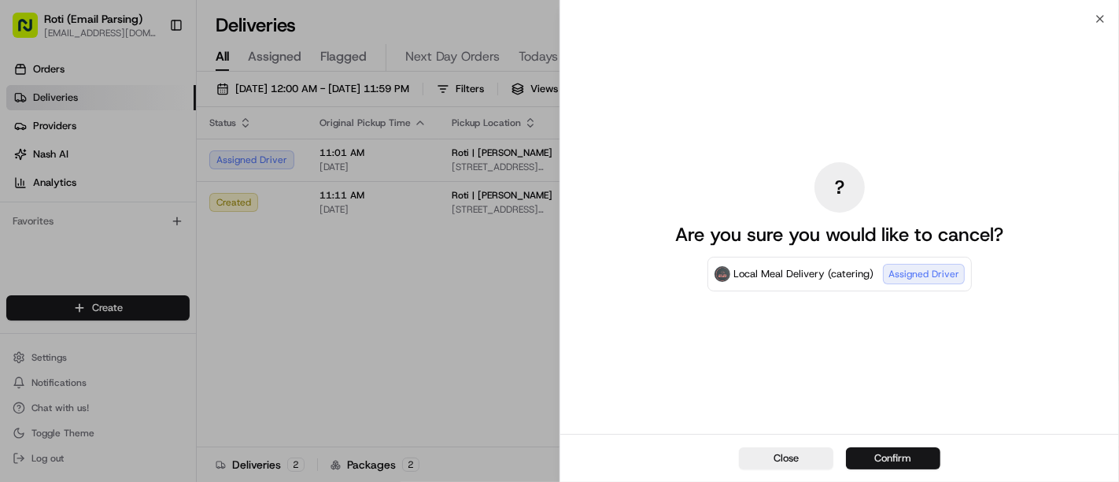
click at [892, 458] on button "Confirm" at bounding box center [893, 458] width 94 height 22
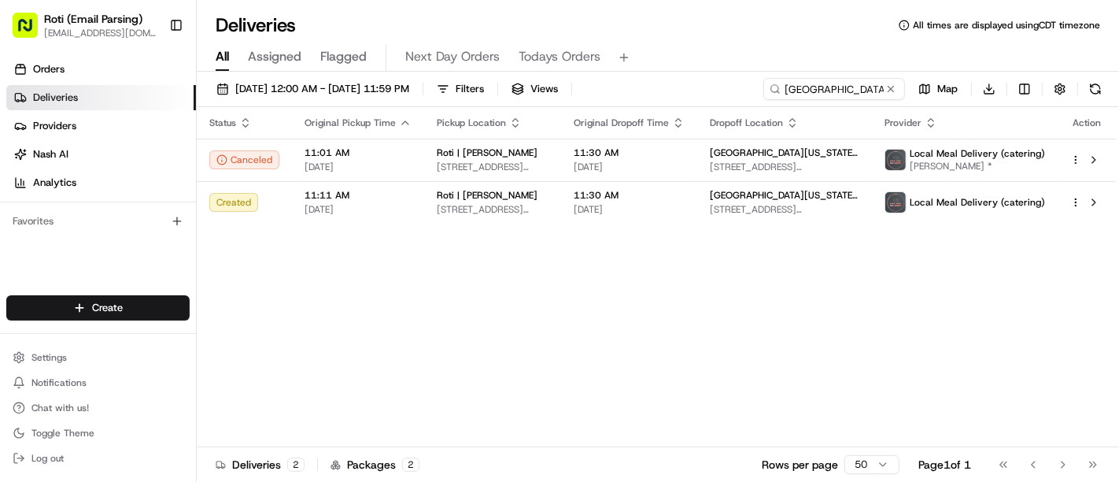
click at [1015, 372] on div "Status Original Pickup Time Pickup Location Original Dropoff Time Dropoff Locat…" at bounding box center [656, 277] width 919 height 340
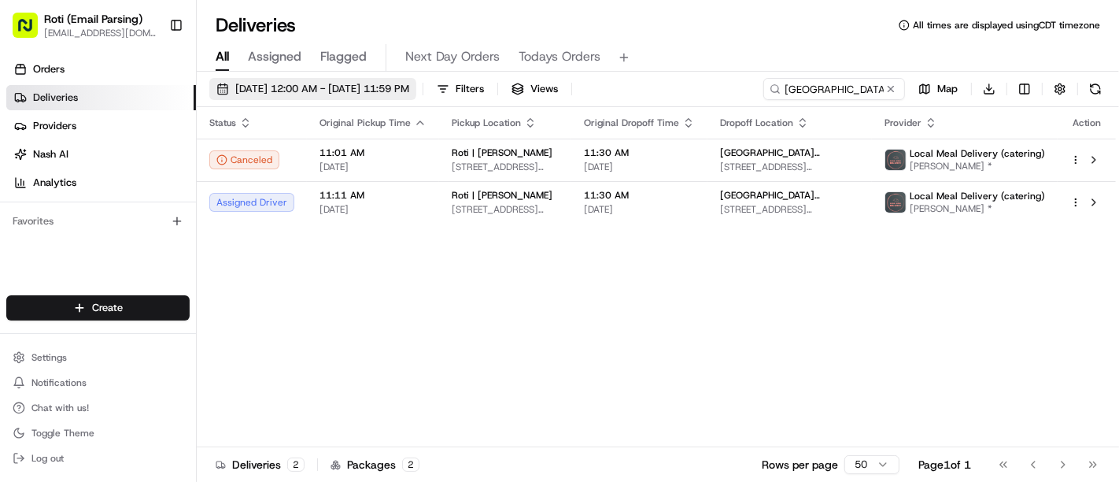
click at [310, 78] on button "08/25/2025 12:00 AM - 08/25/2025 11:59 PM" at bounding box center [312, 89] width 207 height 22
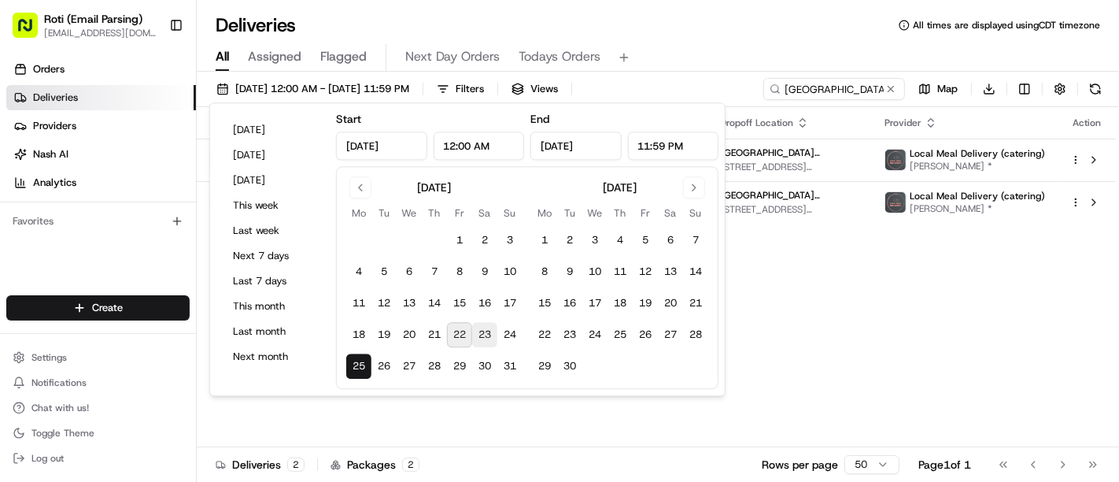
click at [483, 336] on button "23" at bounding box center [484, 335] width 25 height 25
type input "Aug 23, 2025"
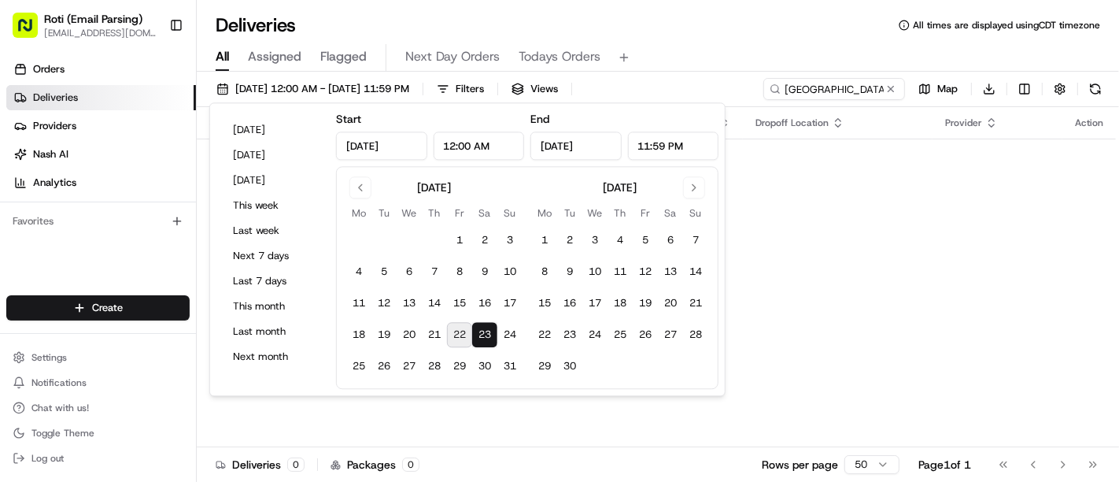
click at [483, 336] on button "23" at bounding box center [484, 335] width 25 height 25
click at [733, 406] on div "Status Original Pickup Time Pickup Location Original Dropoff Time Dropoff Locat…" at bounding box center [656, 277] width 919 height 340
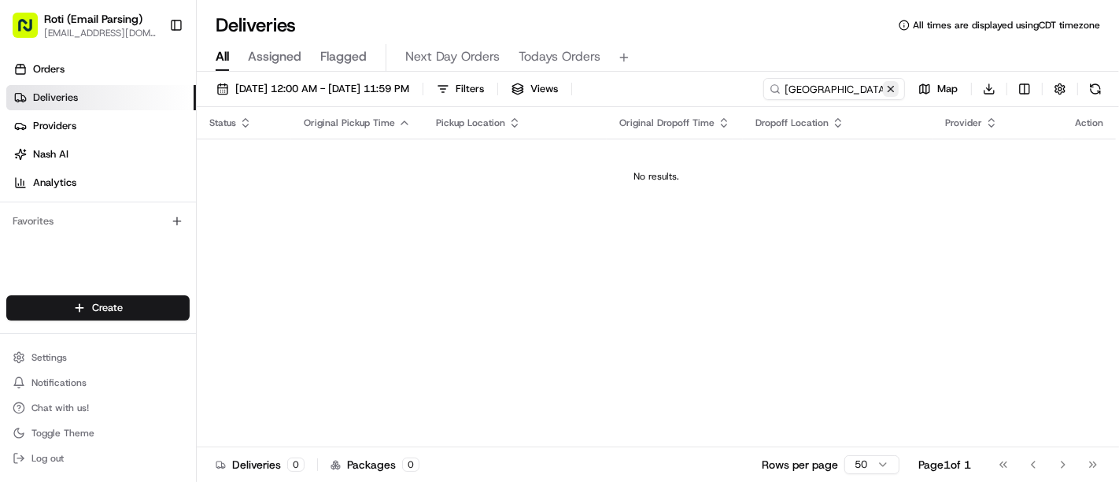
click at [890, 83] on button at bounding box center [891, 89] width 16 height 16
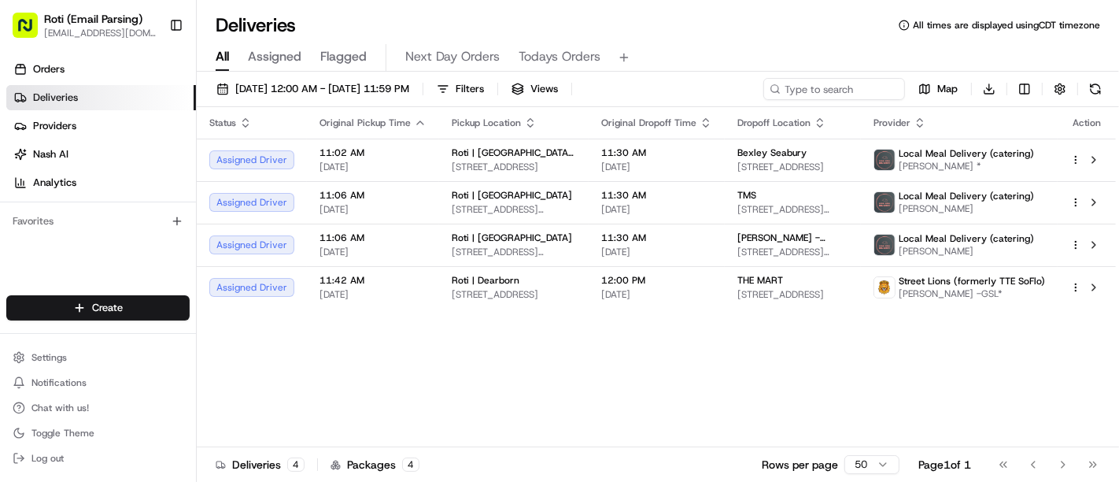
click at [290, 73] on div "08/23/2025 12:00 AM - 08/23/2025 11:59 PM Filters Views Map Download Status Ori…" at bounding box center [658, 278] width 923 height 413
click at [294, 80] on button "08/23/2025 12:00 AM - 08/23/2025 11:59 PM" at bounding box center [312, 89] width 207 height 22
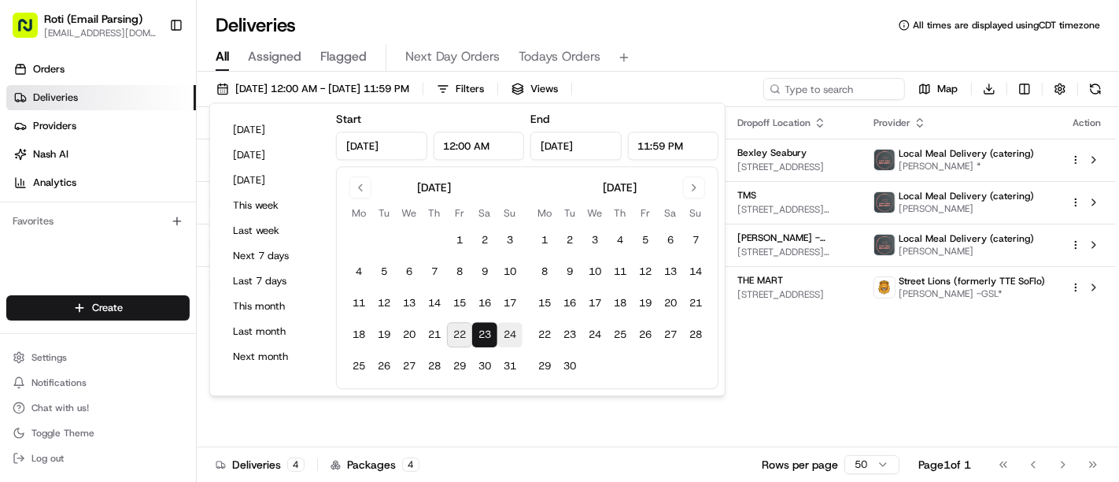
click at [510, 328] on button "24" at bounding box center [510, 335] width 25 height 25
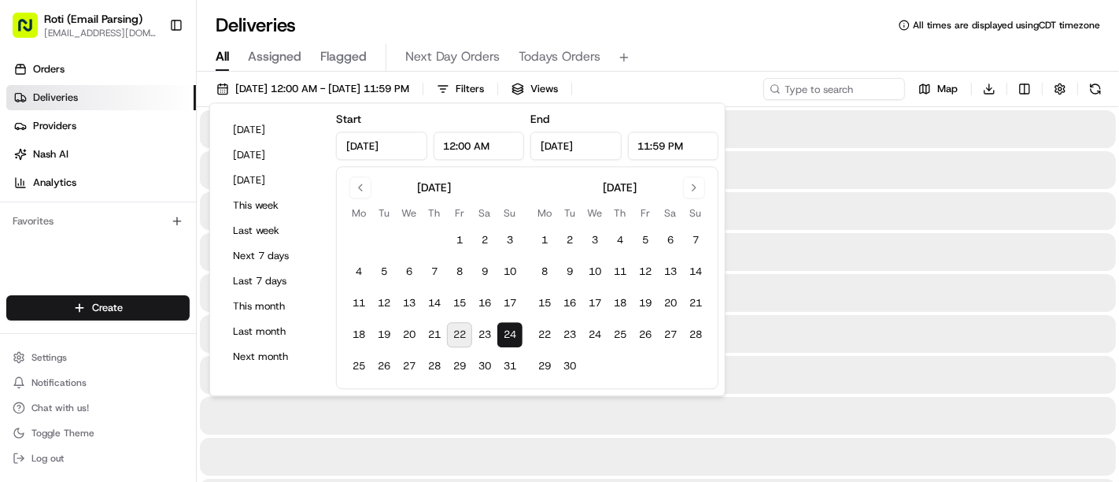
type input "Aug 24, 2025"
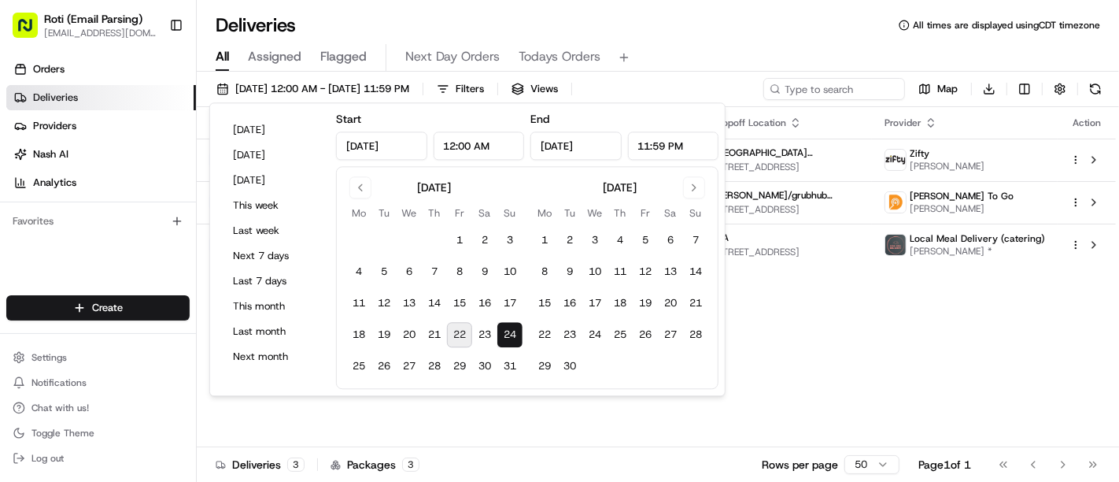
click at [649, 65] on div "All Assigned Flagged Next Day Orders Todays Orders" at bounding box center [658, 58] width 923 height 28
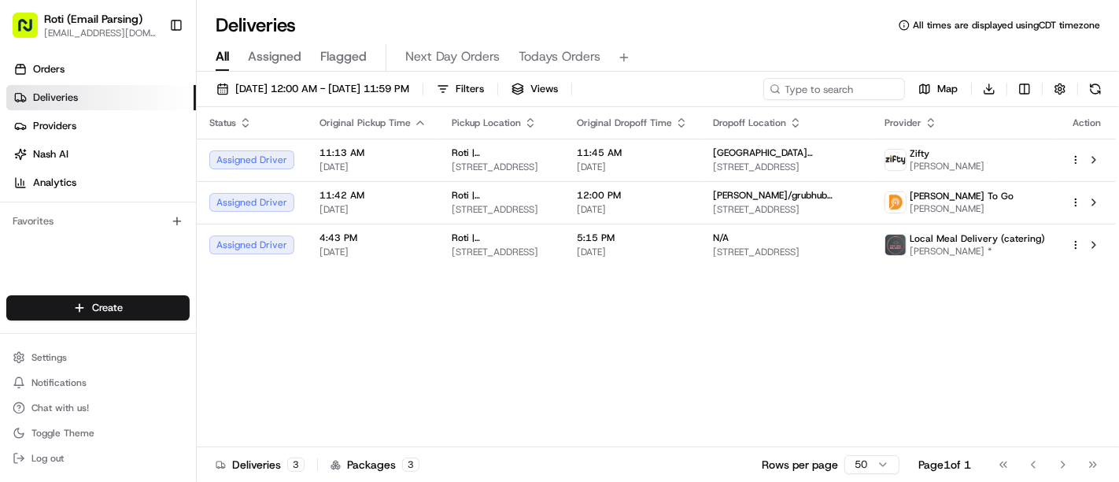
click at [346, 72] on div "08/24/2025 12:00 AM - 08/24/2025 11:59 PM Filters Views Map Download Status Ori…" at bounding box center [658, 278] width 923 height 413
click at [346, 78] on button "08/24/2025 12:00 AM - 08/24/2025 11:59 PM" at bounding box center [312, 89] width 207 height 22
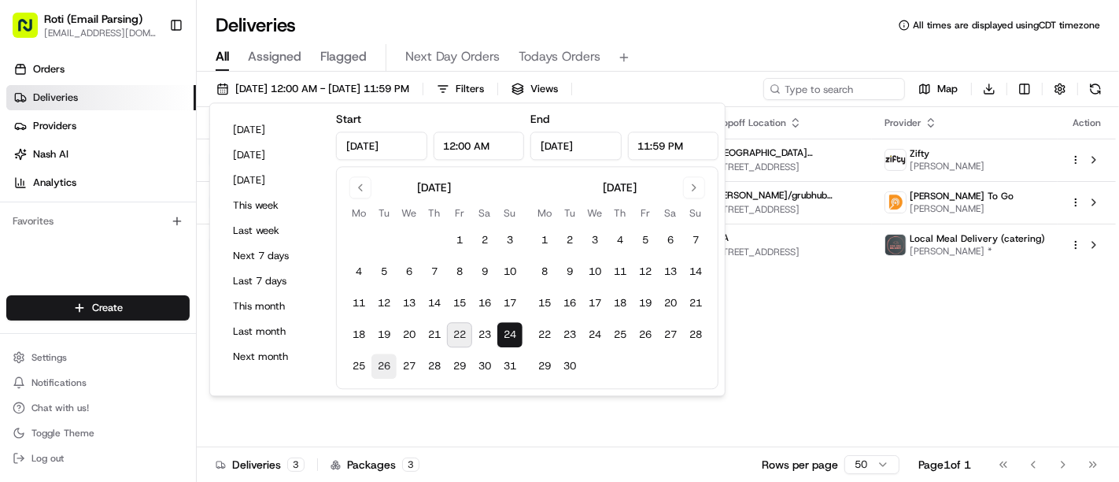
click at [379, 359] on button "26" at bounding box center [384, 366] width 25 height 25
type input "Aug 26, 2025"
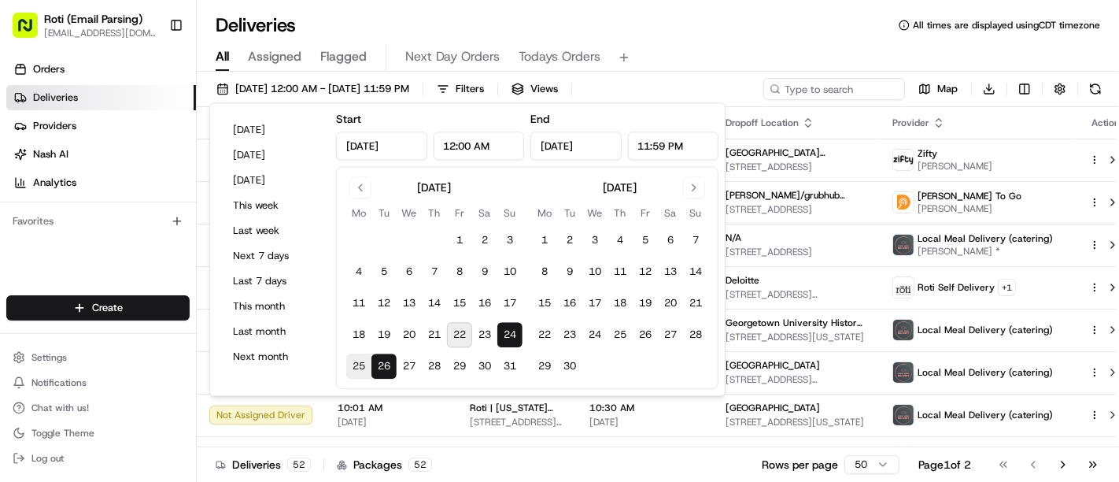
click at [364, 361] on button "25" at bounding box center [358, 366] width 25 height 25
type input "Aug 25, 2025"
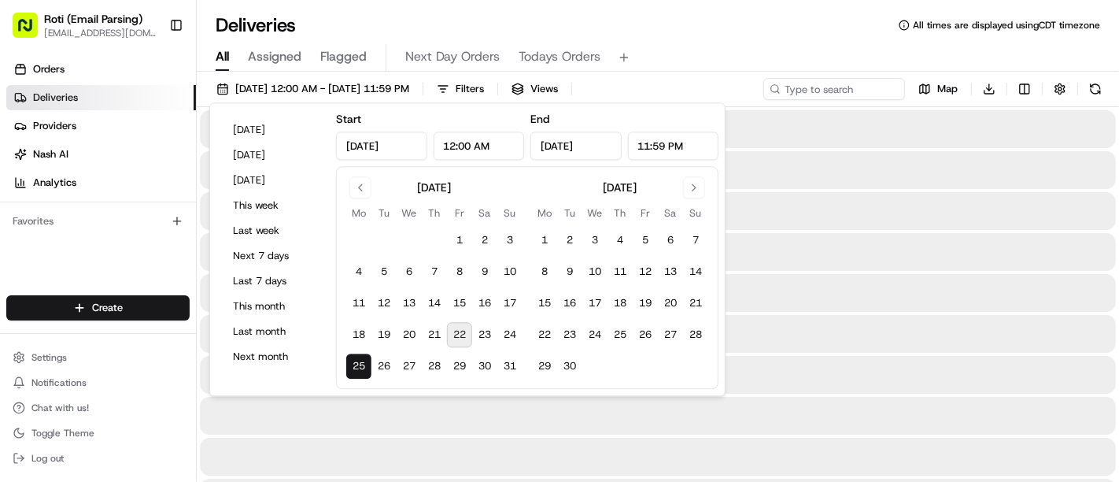
click at [364, 361] on button "25" at bounding box center [358, 366] width 25 height 25
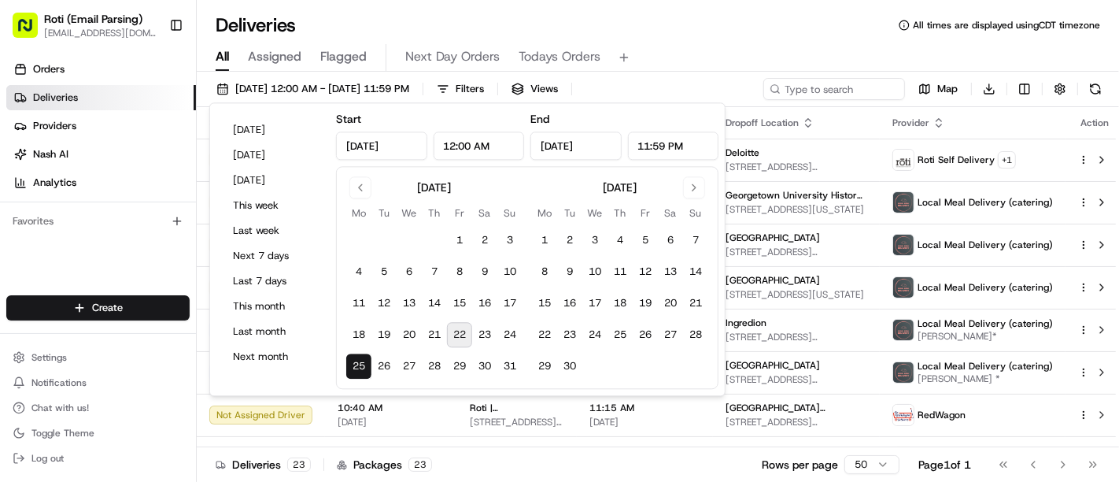
click at [720, 55] on div "All Assigned Flagged Next Day Orders Todays Orders" at bounding box center [658, 58] width 923 height 28
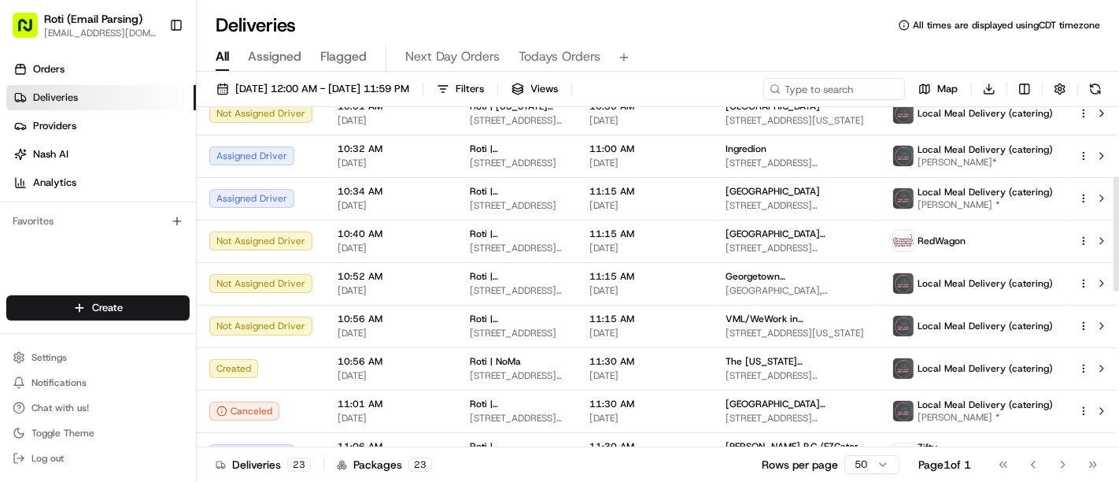
drag, startPoint x: 1119, startPoint y: 152, endPoint x: 1059, endPoint y: 155, distance: 59.9
click at [1114, 176] on div at bounding box center [1117, 233] width 6 height 115
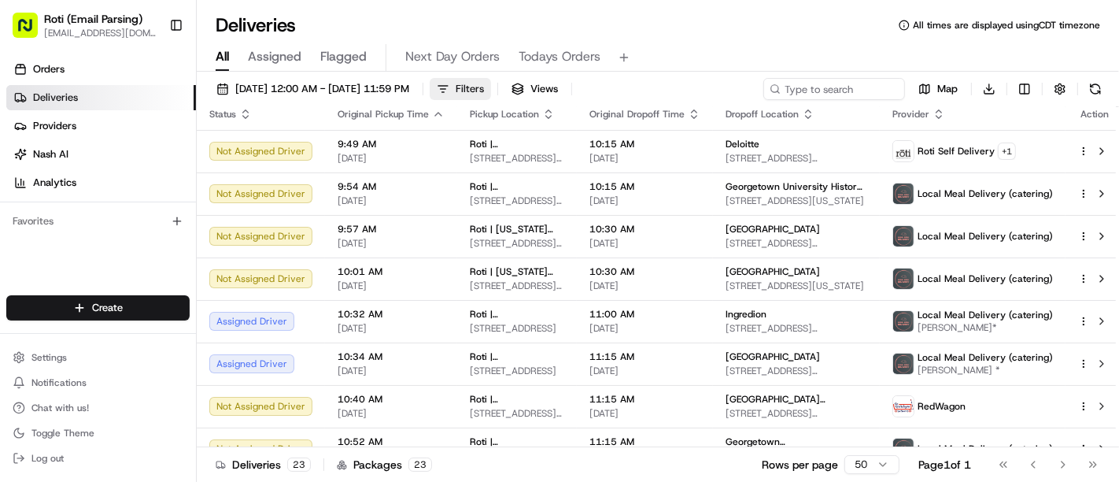
click at [484, 91] on span "Filters" at bounding box center [470, 89] width 28 height 14
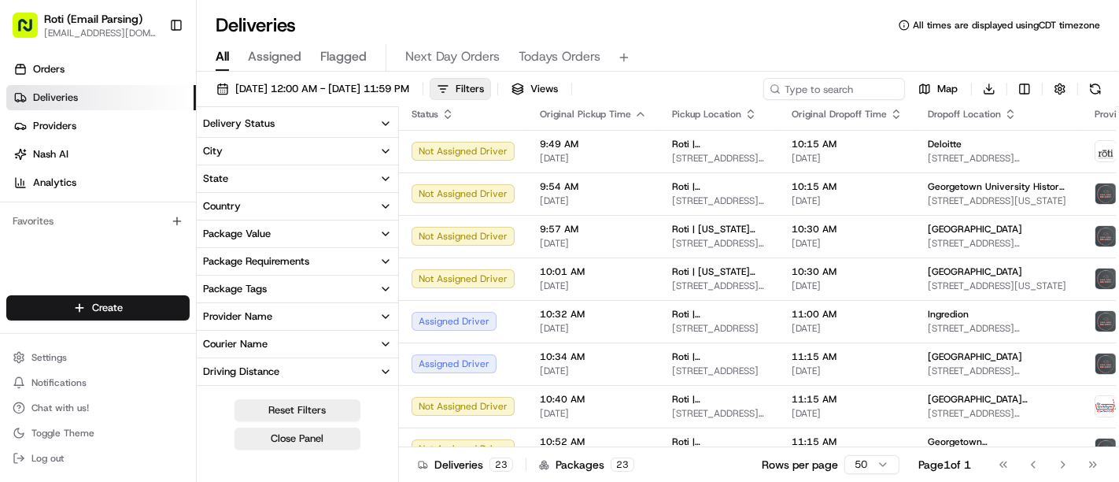
click at [343, 118] on button "Delivery Status" at bounding box center [298, 123] width 202 height 27
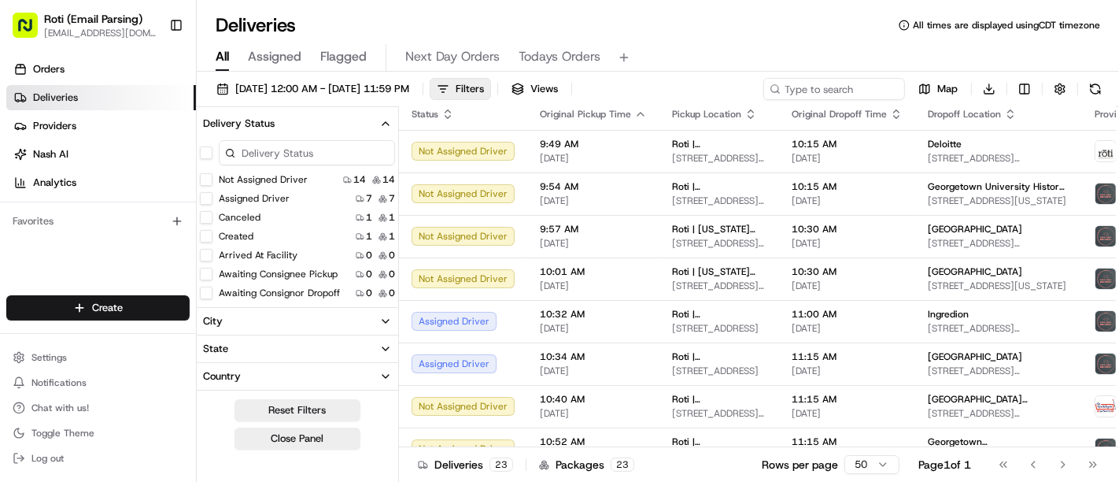
click at [209, 147] on button "button" at bounding box center [206, 152] width 13 height 13
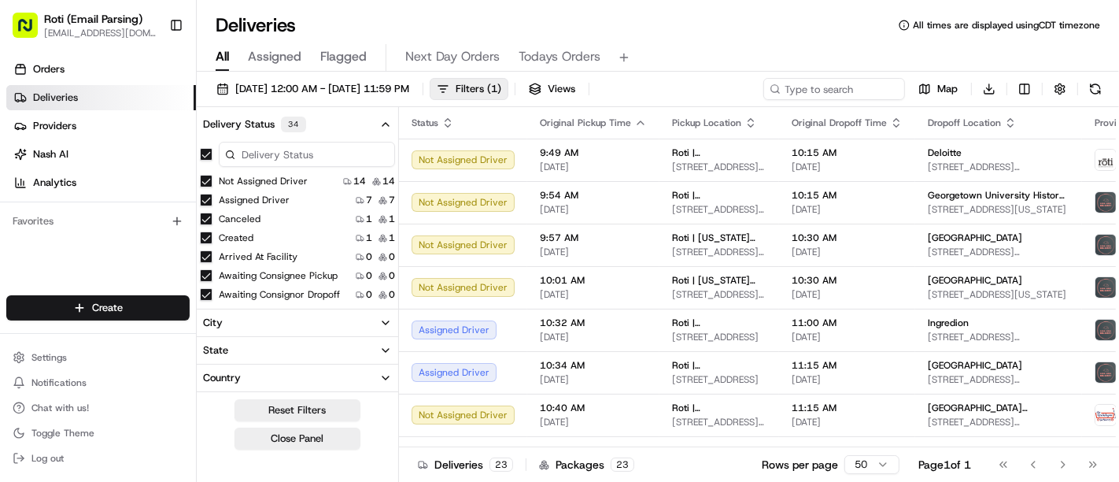
click at [205, 221] on button "Canceled" at bounding box center [206, 219] width 13 height 13
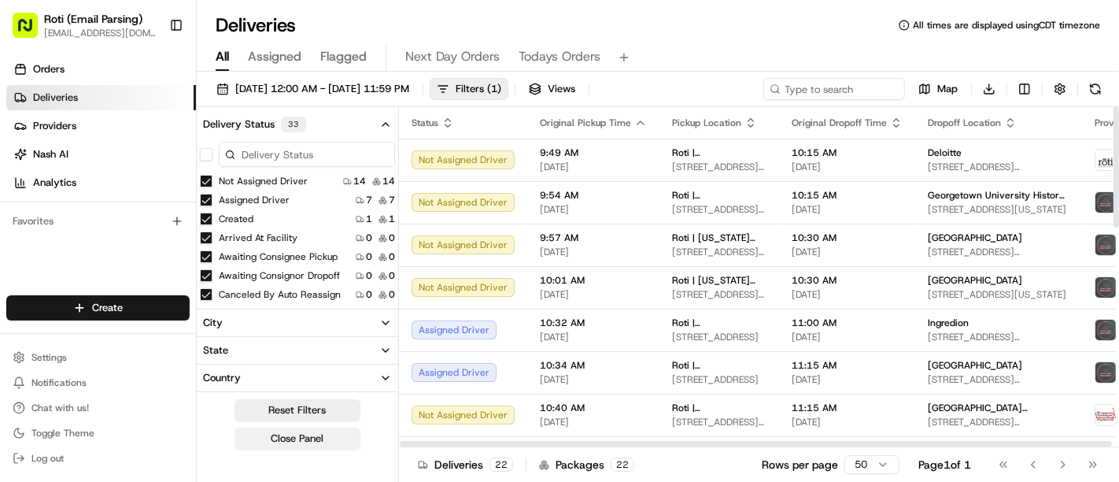
click at [317, 438] on button "Close Panel" at bounding box center [298, 438] width 126 height 22
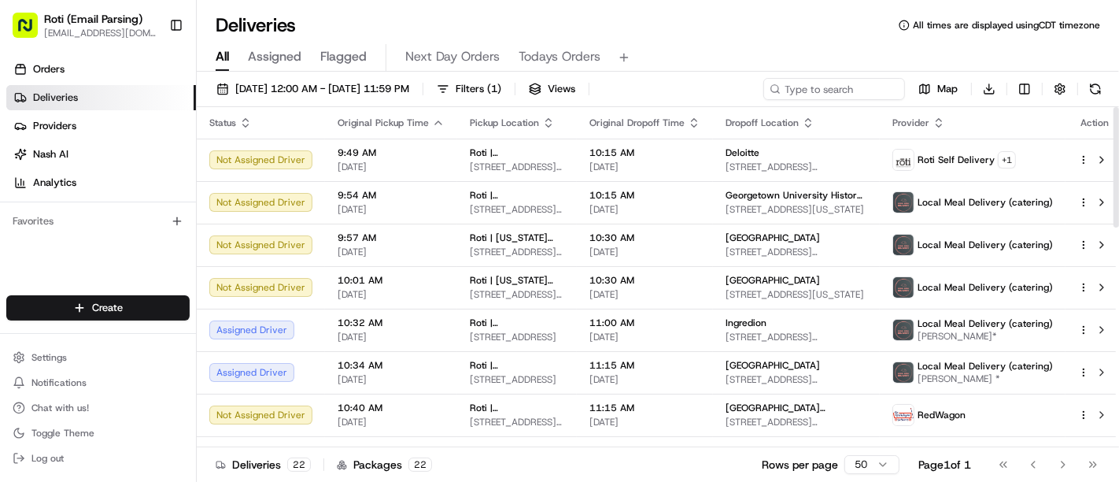
click at [542, 124] on icon "button" at bounding box center [548, 123] width 13 height 13
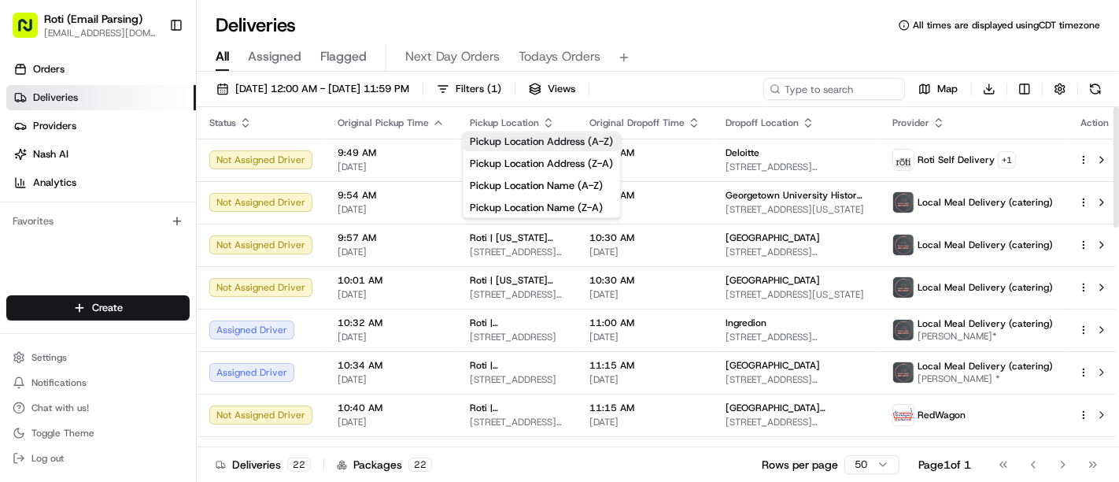
click at [536, 146] on button "Pickup Location Address (A-Z)" at bounding box center [541, 141] width 157 height 19
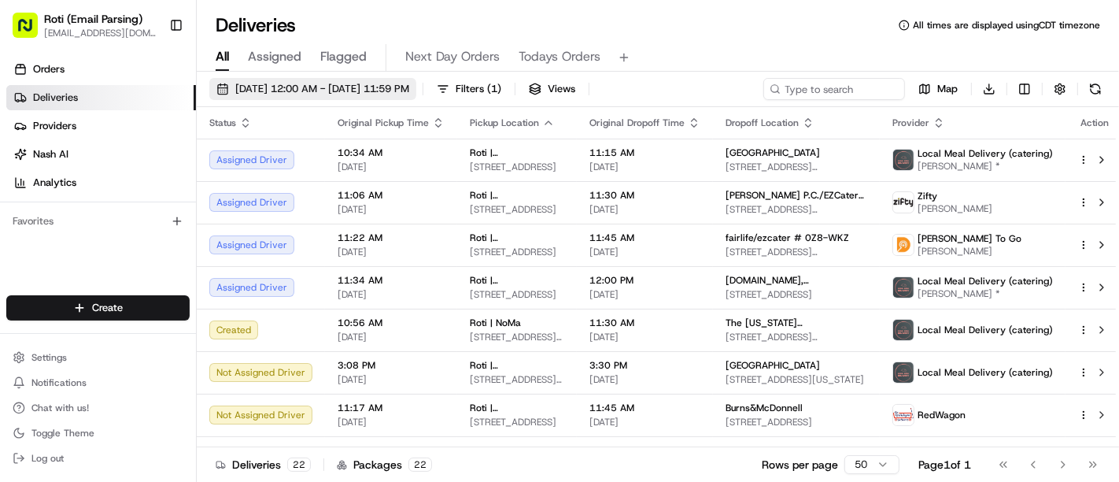
click at [387, 78] on button "08/25/2025 12:00 AM - 08/25/2025 11:59 PM" at bounding box center [312, 89] width 207 height 22
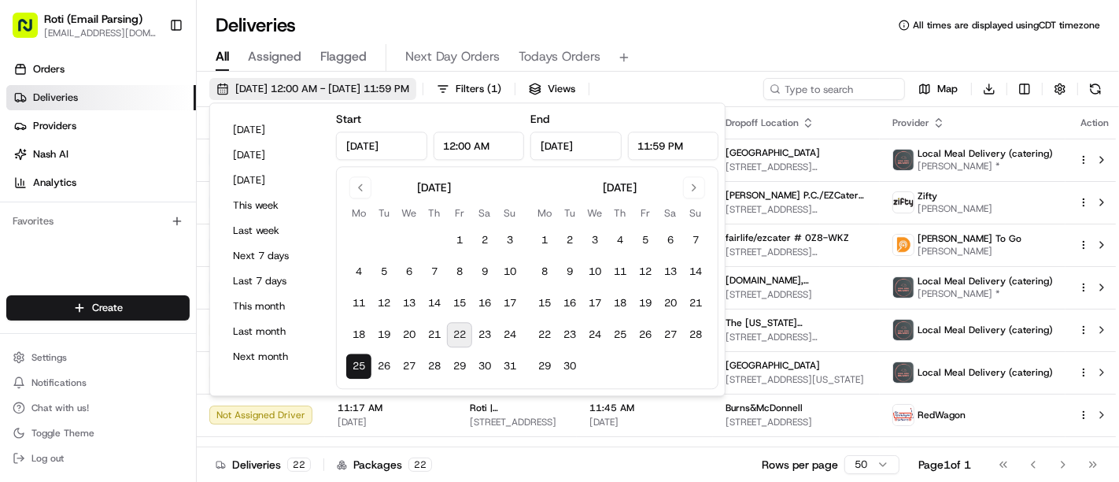
click at [373, 87] on span "08/25/2025 12:00 AM - 08/25/2025 11:59 PM" at bounding box center [322, 89] width 174 height 14
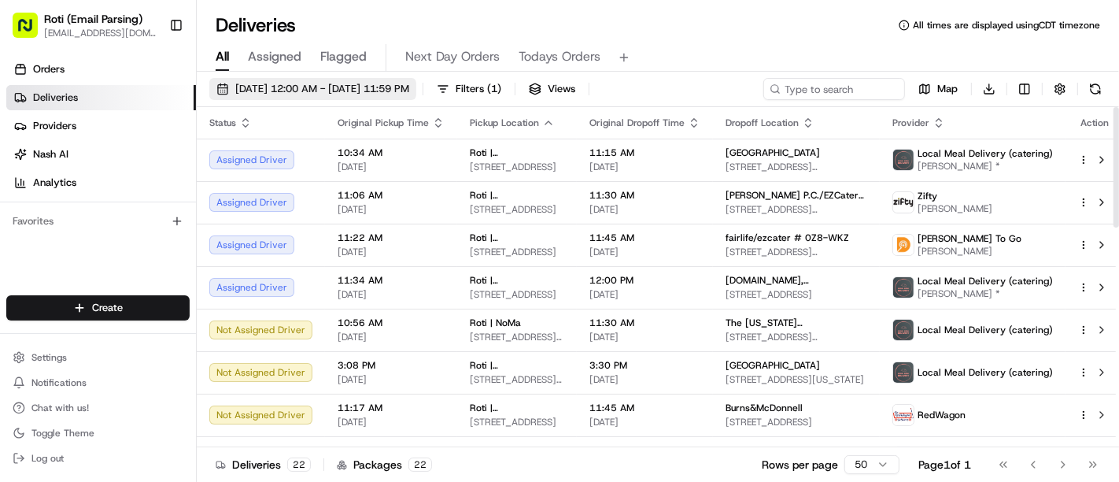
click at [398, 91] on span "08/25/2025 12:00 AM - 08/25/2025 11:59 PM" at bounding box center [322, 89] width 174 height 14
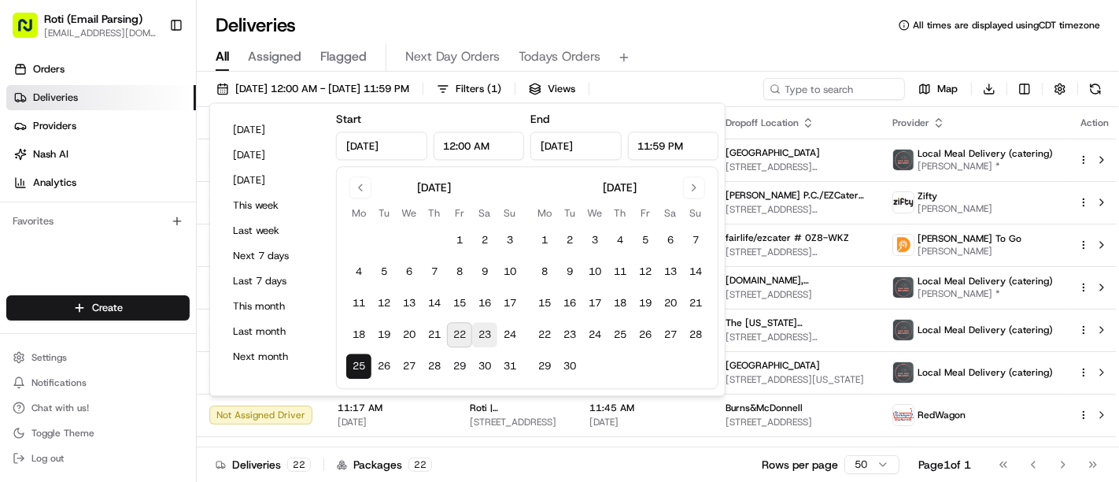
click at [492, 329] on tr "18 19 20 21 22 23 24" at bounding box center [434, 335] width 176 height 25
click at [492, 329] on button "23" at bounding box center [484, 335] width 25 height 25
type input "Aug 23, 2025"
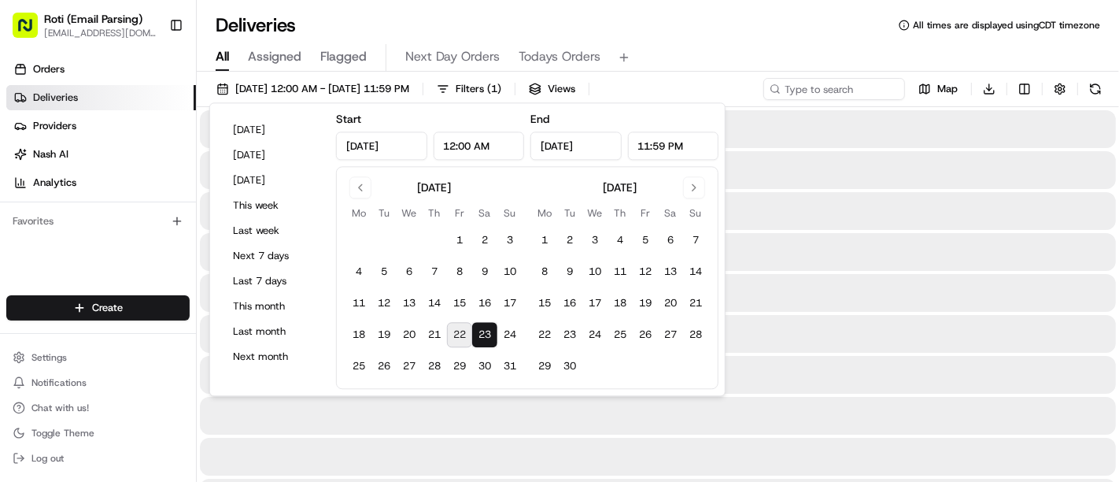
click at [492, 329] on button "23" at bounding box center [484, 335] width 25 height 25
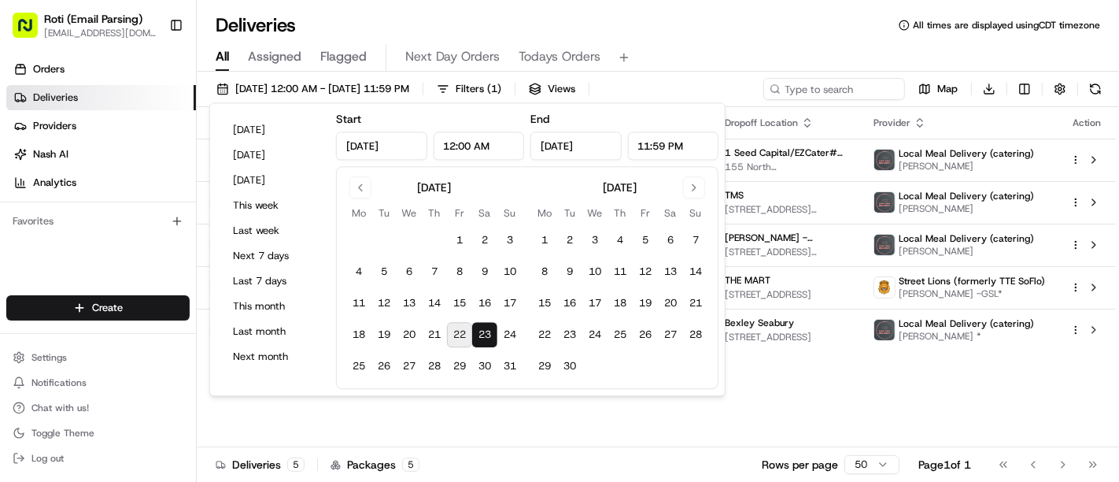
click at [791, 70] on div "All Assigned Flagged Next Day Orders Todays Orders" at bounding box center [658, 58] width 923 height 28
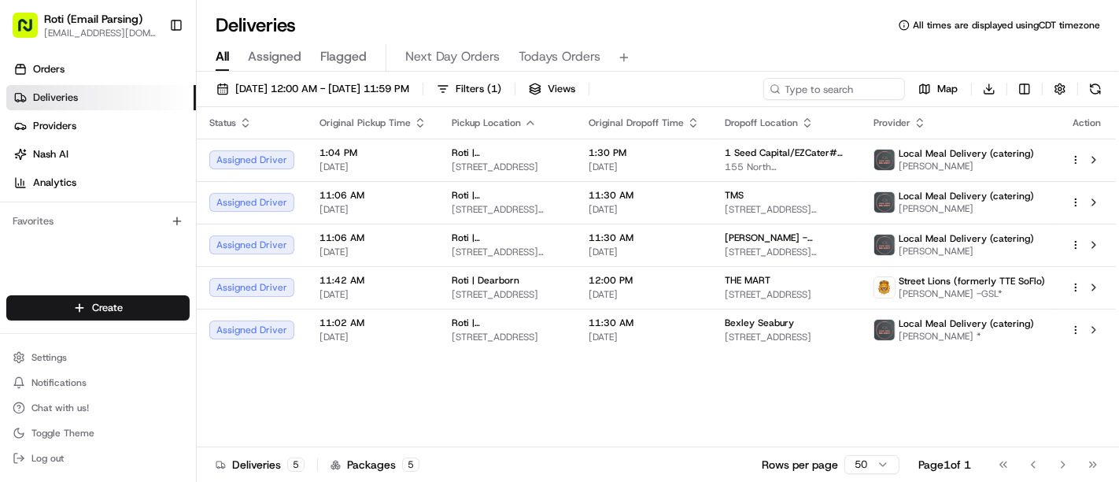
click at [528, 120] on icon "button" at bounding box center [530, 123] width 13 height 13
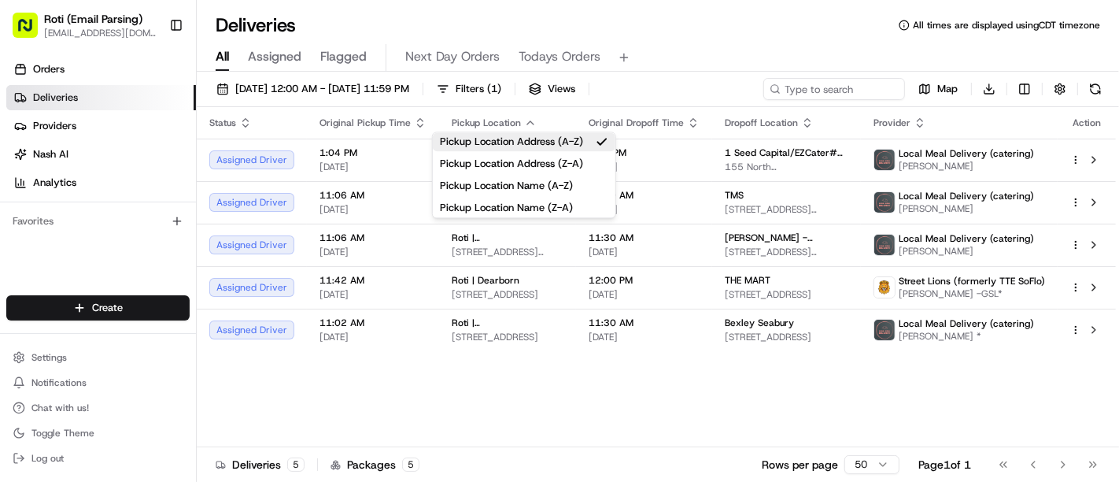
click at [578, 393] on div "Status Original Pickup Time Pickup Location Original Dropoff Time Dropoff Locat…" at bounding box center [656, 277] width 919 height 340
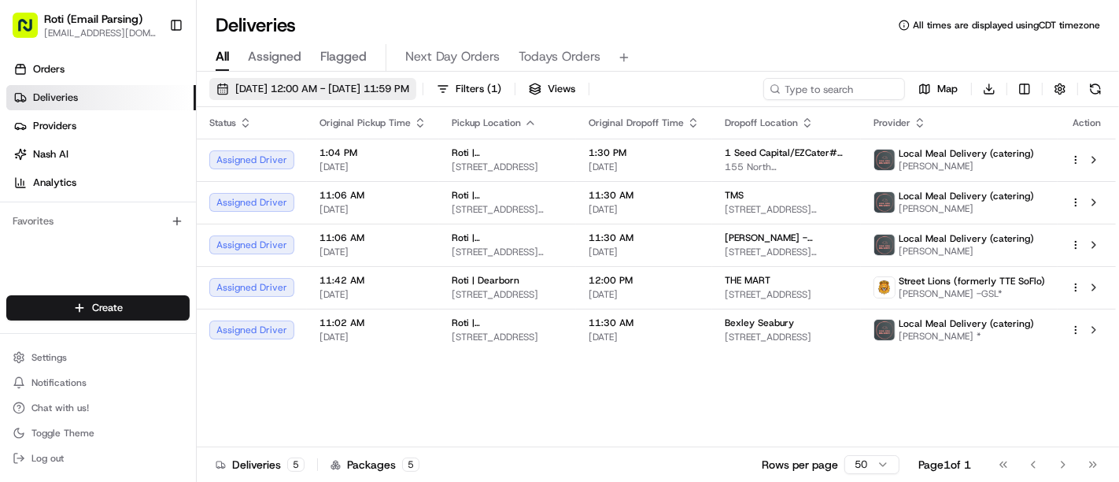
click at [371, 88] on span "08/23/2025 12:00 AM - 08/23/2025 11:59 PM" at bounding box center [322, 89] width 174 height 14
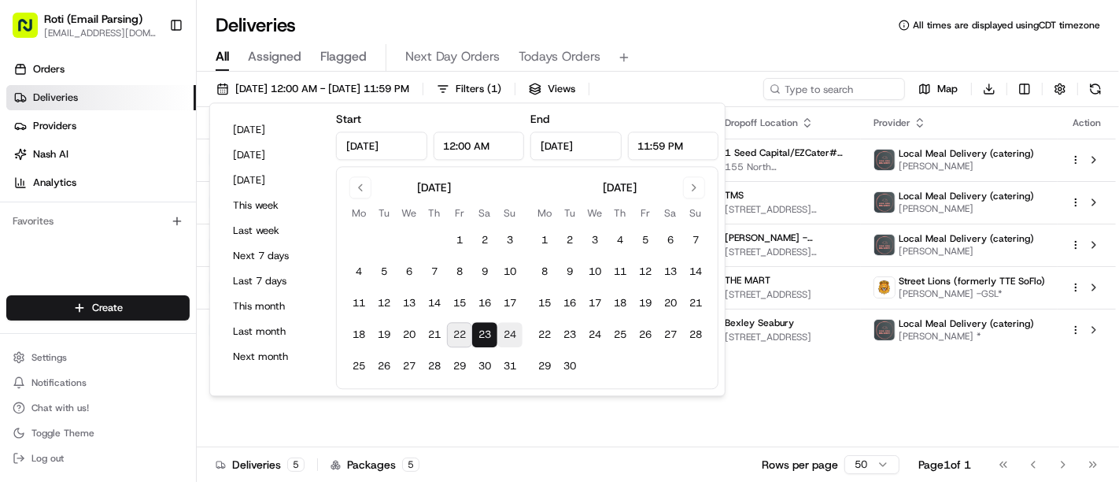
click at [506, 334] on button "24" at bounding box center [510, 335] width 25 height 25
type input "Aug 24, 2025"
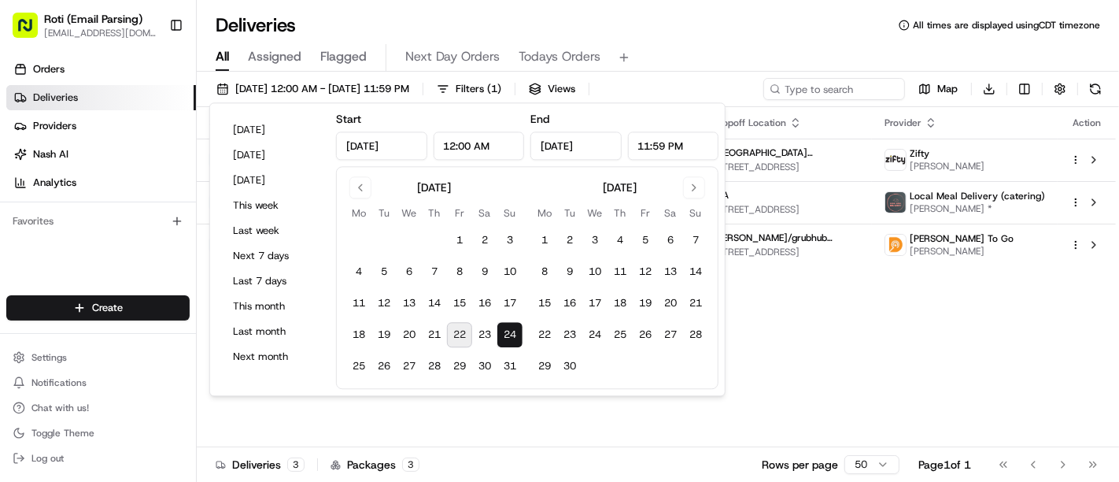
click at [675, 45] on div "All Assigned Flagged Next Day Orders Todays Orders" at bounding box center [658, 58] width 923 height 28
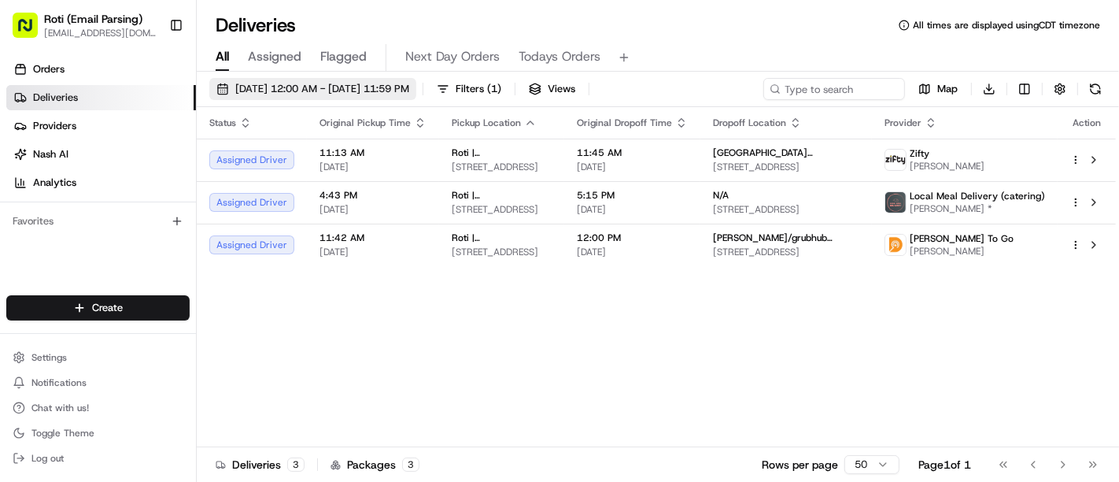
click at [335, 94] on span "08/24/2025 12:00 AM - 08/24/2025 11:59 PM" at bounding box center [322, 89] width 174 height 14
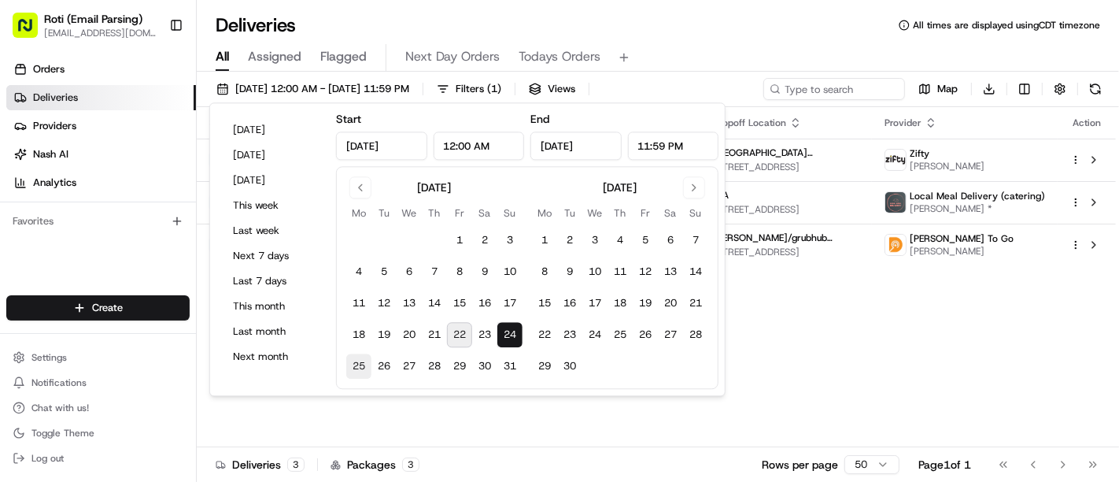
click at [360, 375] on button "25" at bounding box center [358, 366] width 25 height 25
type input "Aug 25, 2025"
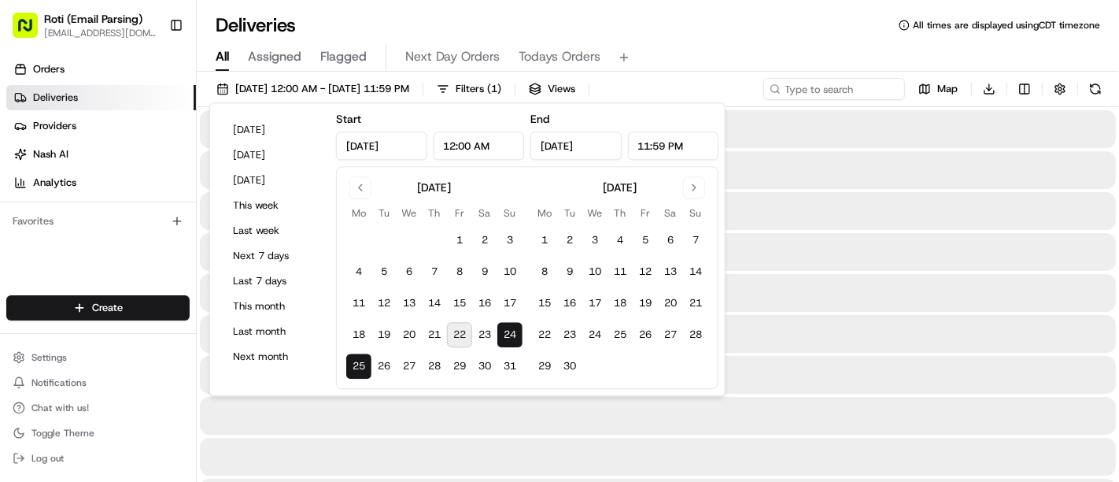
click at [360, 375] on button "25" at bounding box center [358, 366] width 25 height 25
type input "Aug 25, 2025"
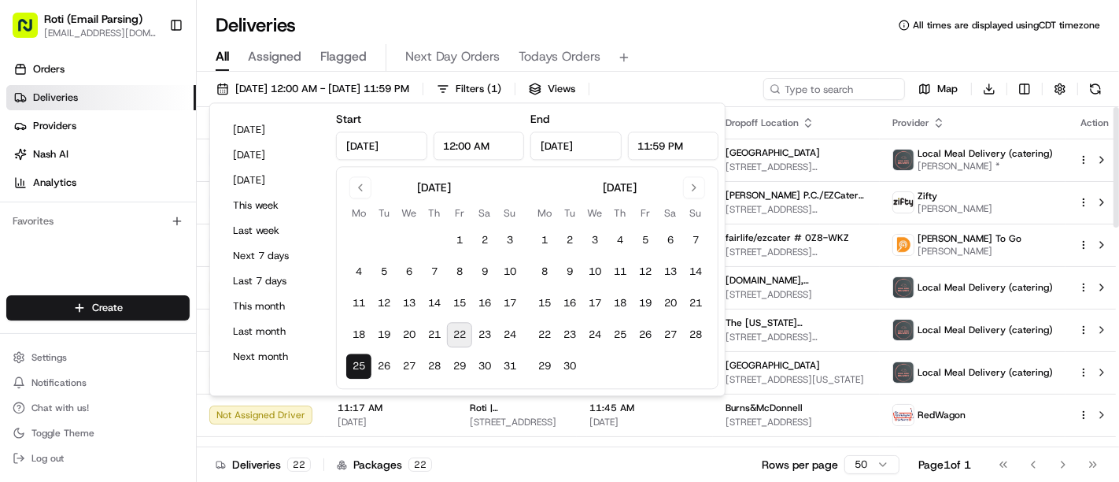
click at [823, 17] on div "Deliveries All times are displayed using CDT timezone" at bounding box center [658, 25] width 923 height 25
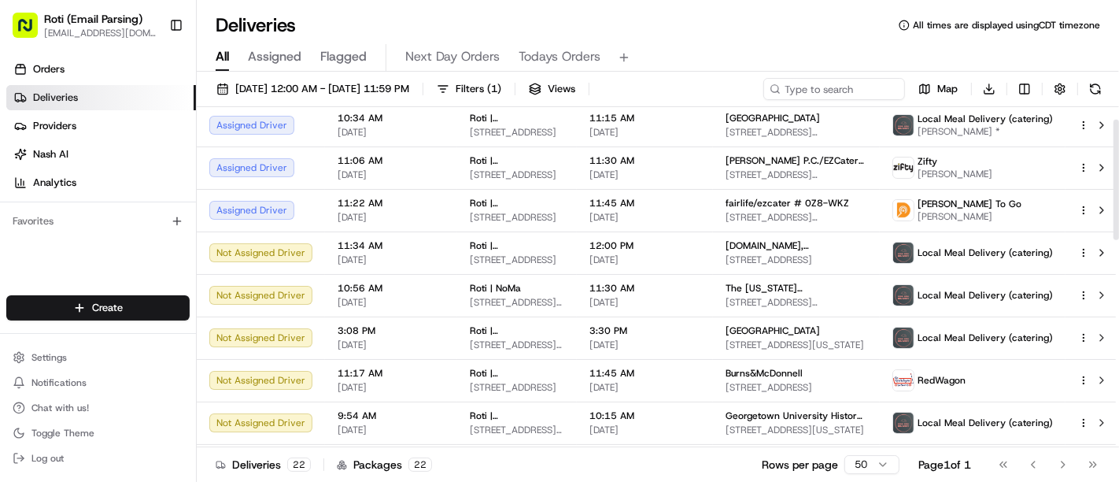
scroll to position [33, 0]
drag, startPoint x: 1119, startPoint y: 158, endPoint x: 1117, endPoint y: 169, distance: 11.1
click at [1117, 169] on div at bounding box center [1117, 179] width 6 height 120
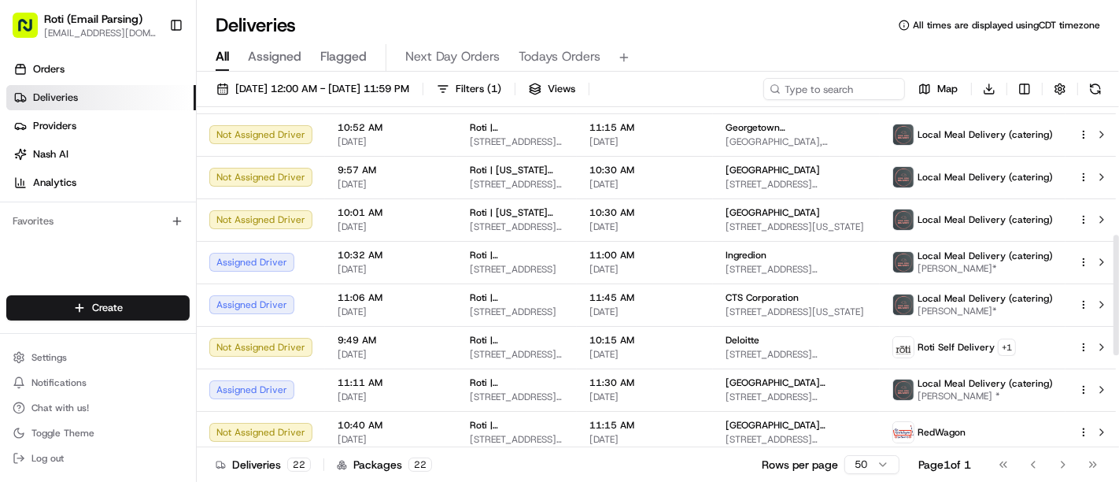
scroll to position [361, 0]
drag, startPoint x: 1119, startPoint y: 161, endPoint x: 1116, endPoint y: 279, distance: 117.3
click at [1116, 279] on div at bounding box center [1117, 297] width 6 height 120
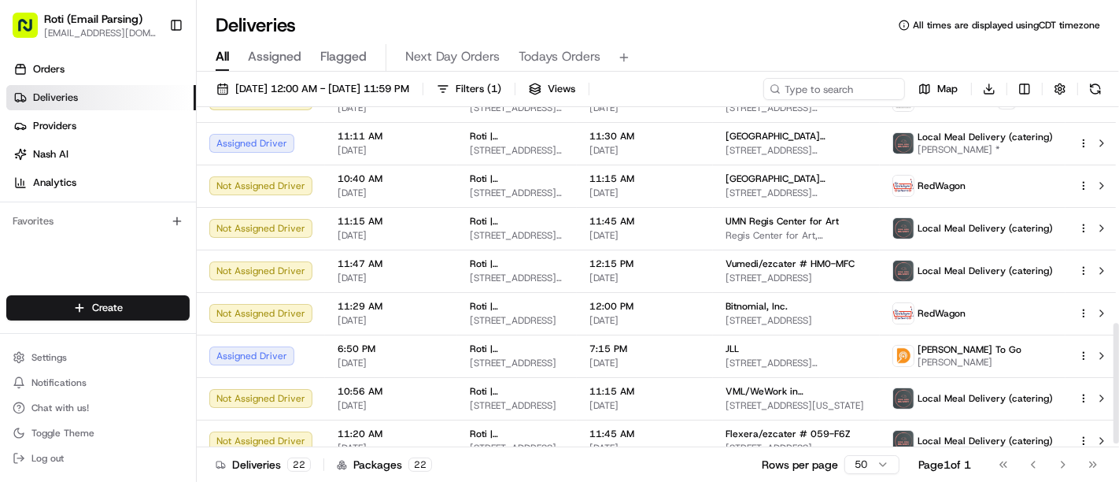
scroll to position [626, 0]
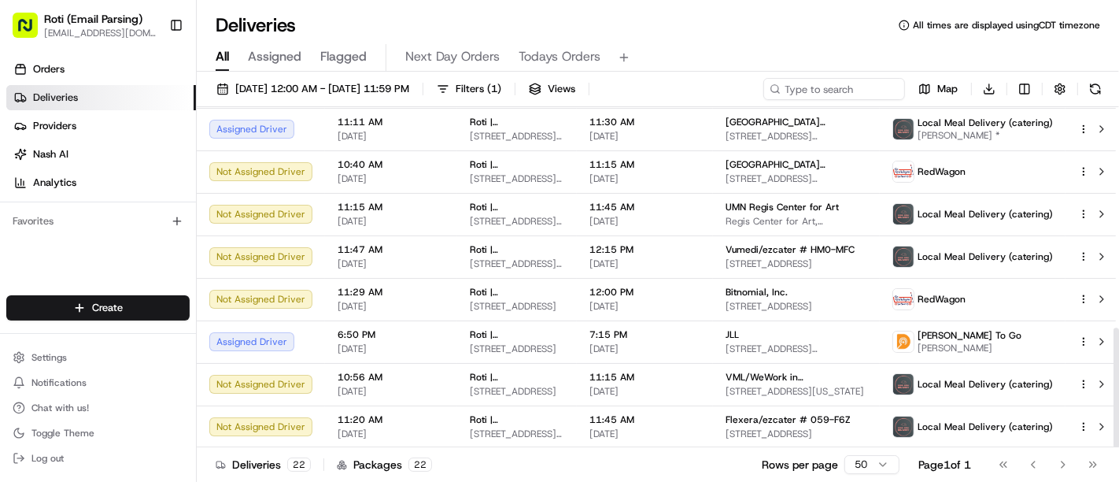
drag, startPoint x: 1119, startPoint y: 250, endPoint x: 1116, endPoint y: 370, distance: 119.7
click at [1116, 370] on div at bounding box center [1117, 387] width 6 height 120
drag, startPoint x: 1119, startPoint y: 350, endPoint x: 1119, endPoint y: 438, distance: 89.0
click at [1119, 438] on div at bounding box center [1117, 387] width 6 height 120
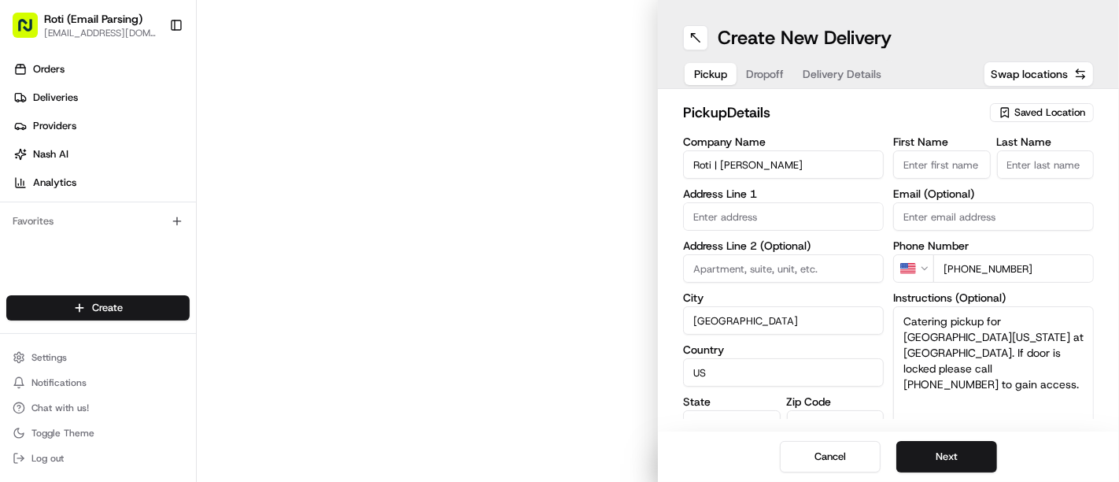
type input "[STREET_ADDRESS][PERSON_NAME]"
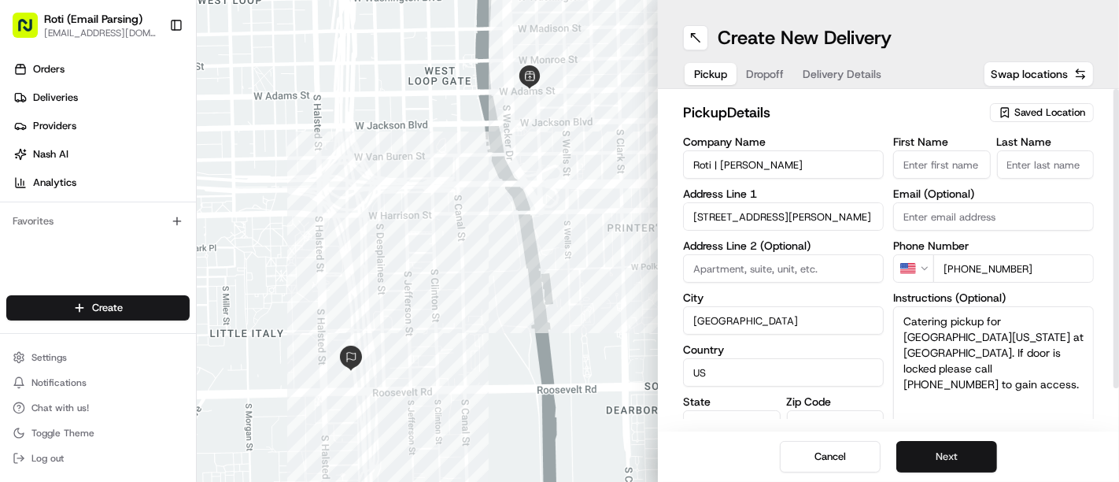
click at [938, 450] on button "Next" at bounding box center [947, 456] width 101 height 31
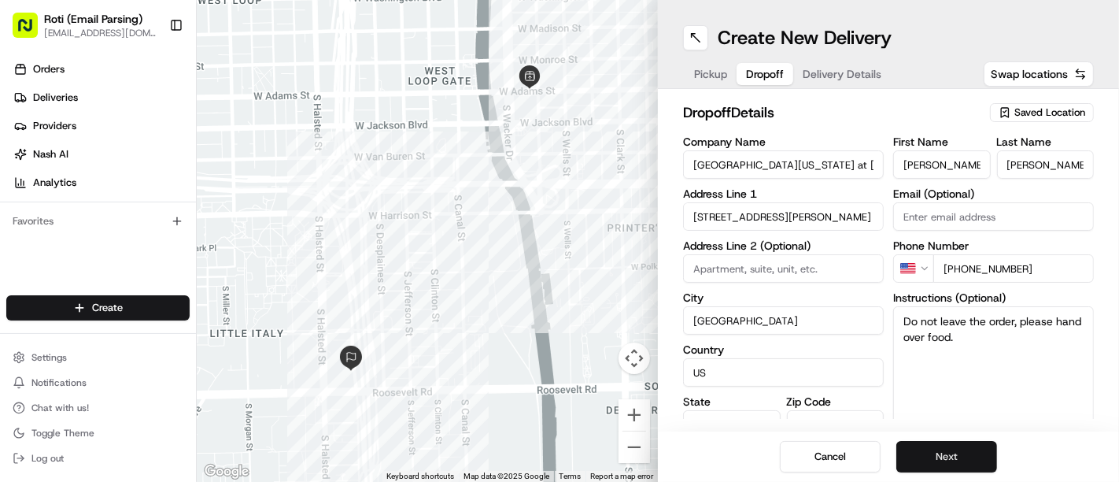
click at [938, 450] on button "Next" at bounding box center [947, 456] width 101 height 31
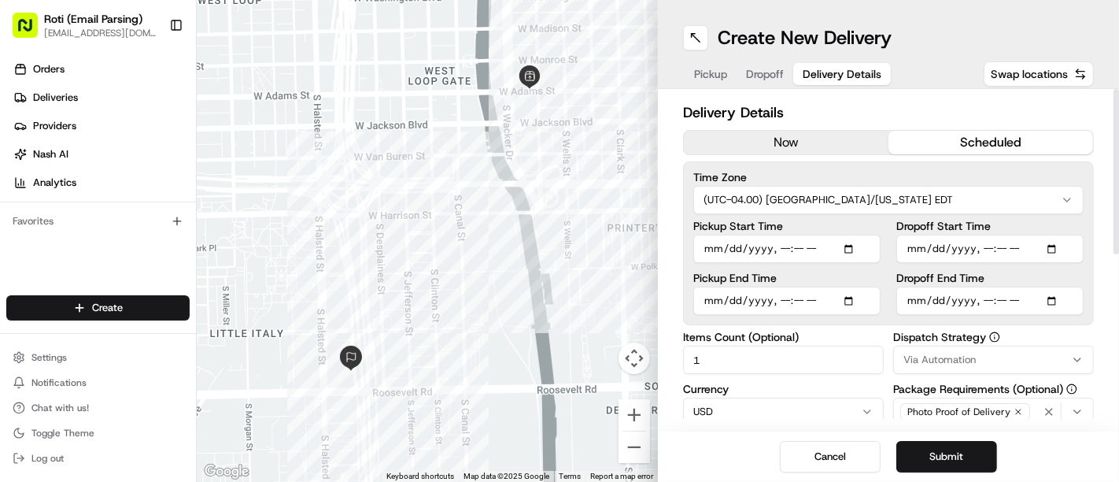
click at [850, 202] on html "Roti (Email Parsing) [EMAIL_ADDRESS][DOMAIN_NAME] Toggle Sidebar Orders Deliver…" at bounding box center [559, 241] width 1119 height 482
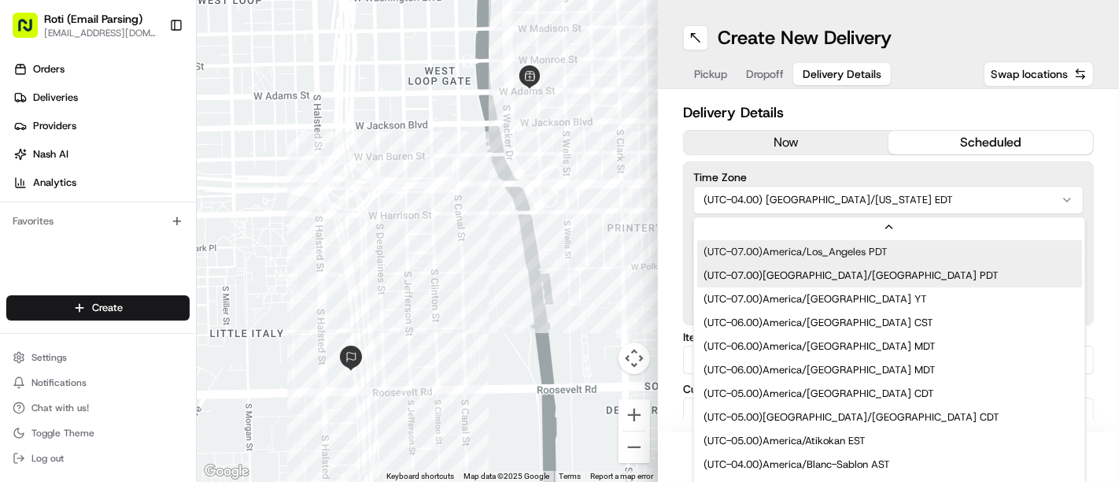
scroll to position [70, 0]
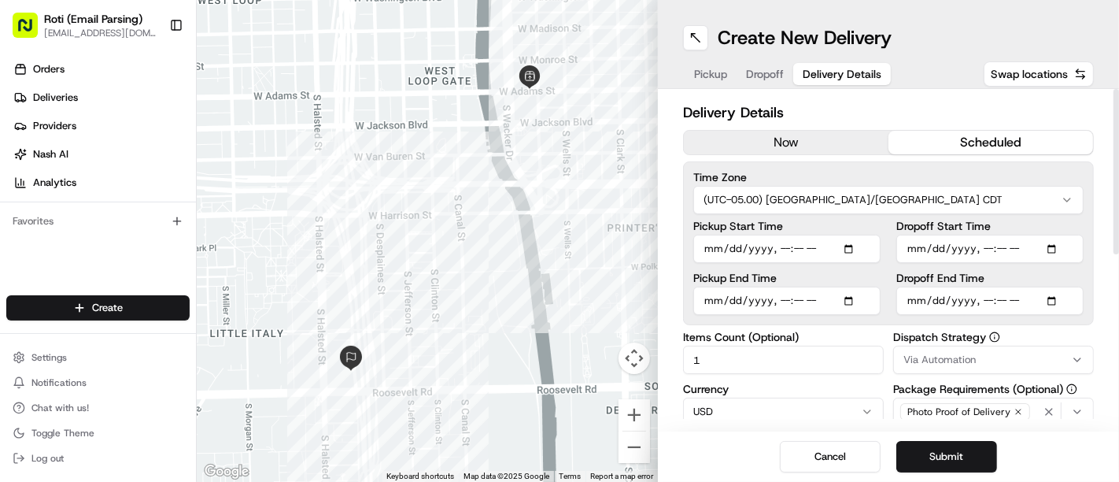
click at [852, 246] on input "Pickup Start Time" at bounding box center [787, 249] width 187 height 28
click at [849, 298] on input "Pickup End Time" at bounding box center [787, 301] width 187 height 28
click at [1058, 250] on input "Dropoff Start Time" at bounding box center [990, 249] width 187 height 28
type input "[DATE]T11:15"
click at [1053, 302] on input "Dropoff End Time" at bounding box center [990, 301] width 187 height 28
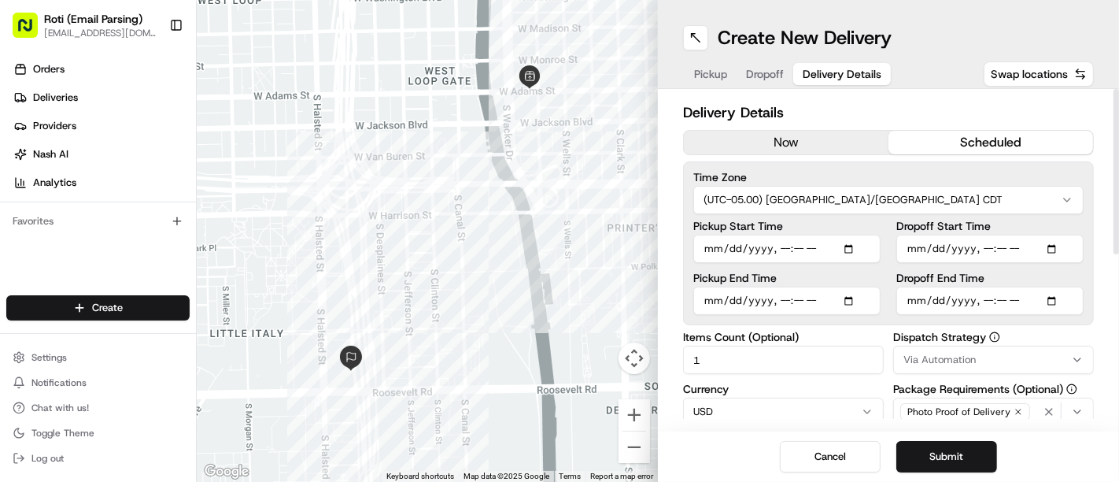
click at [1088, 268] on div "Time Zone (UTC-05.00) America/[GEOGRAPHIC_DATA] CDT Pickup Start Time Pickup En…" at bounding box center [888, 243] width 411 height 164
type input "[DATE]T11:30"
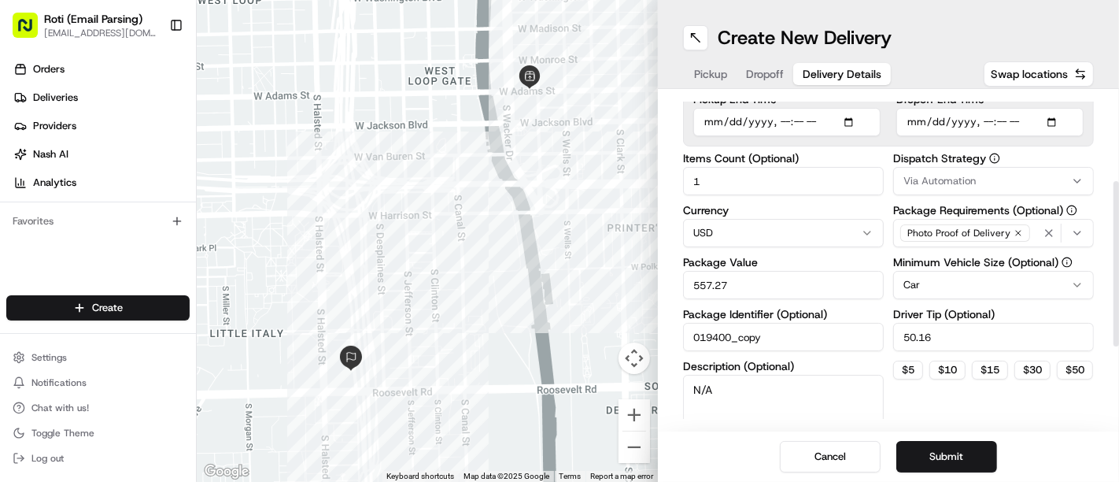
scroll to position [181, 0]
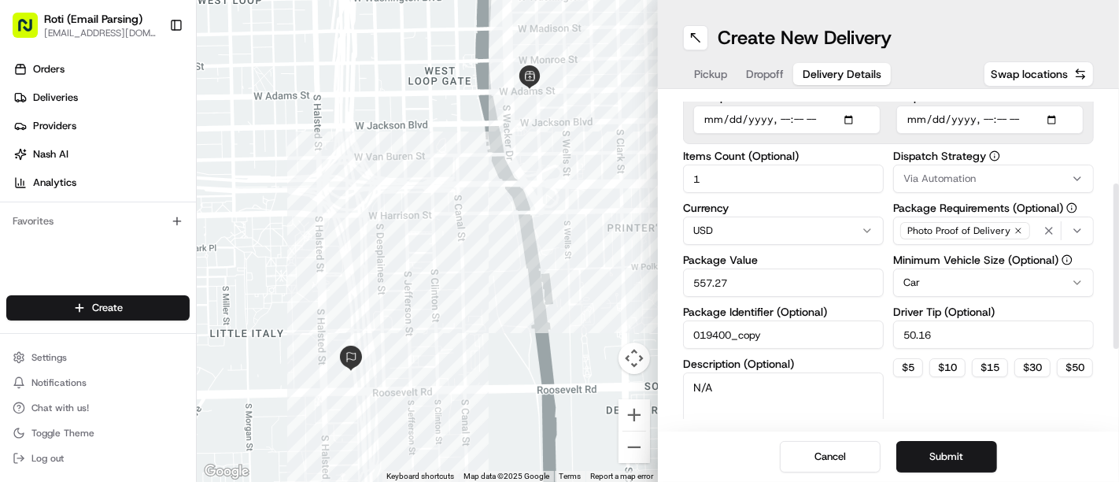
drag, startPoint x: 1118, startPoint y: 222, endPoint x: 1119, endPoint y: 316, distance: 94.5
click at [1119, 316] on div at bounding box center [1117, 265] width 6 height 165
click at [945, 169] on button "Via Automation" at bounding box center [994, 179] width 201 height 28
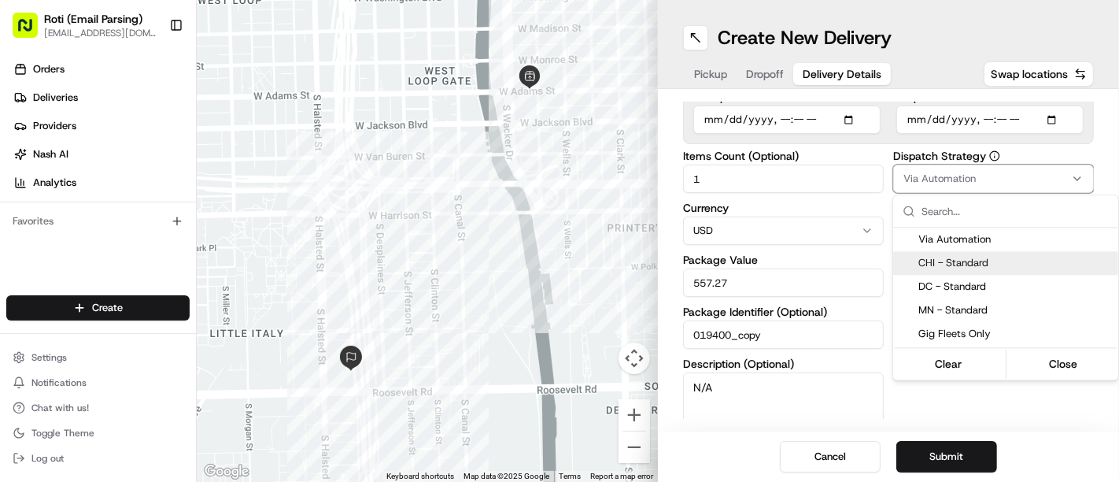
click at [928, 271] on div "CHI - Standard" at bounding box center [1006, 263] width 225 height 24
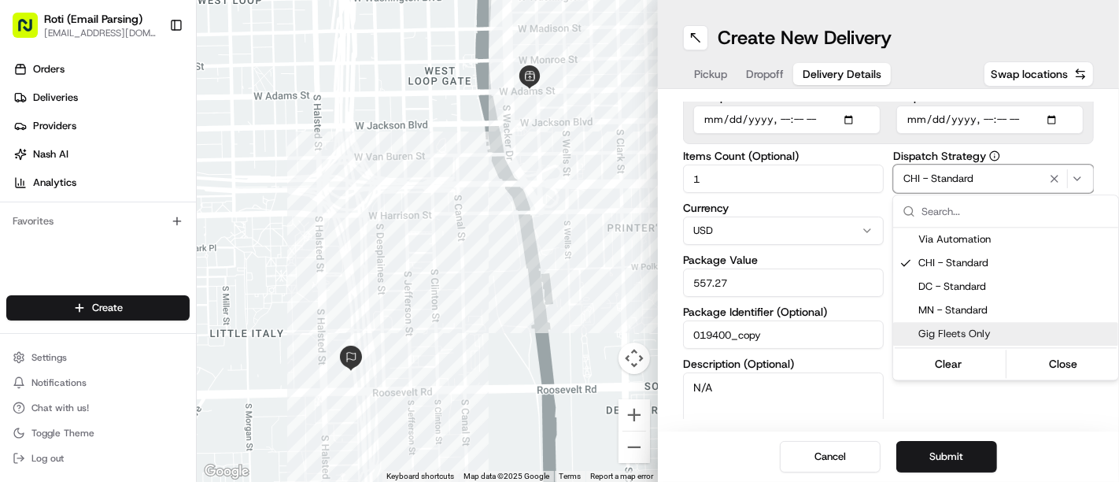
click at [1012, 424] on html "Roti (Email Parsing) [EMAIL_ADDRESS][DOMAIN_NAME] Toggle Sidebar Orders Deliver…" at bounding box center [559, 241] width 1119 height 482
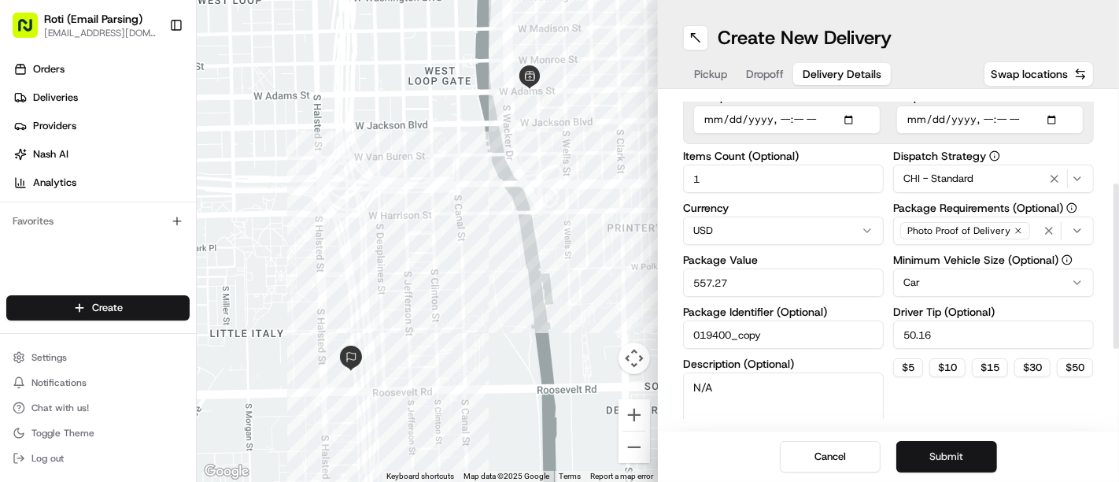
click at [955, 455] on button "Submit" at bounding box center [947, 456] width 101 height 31
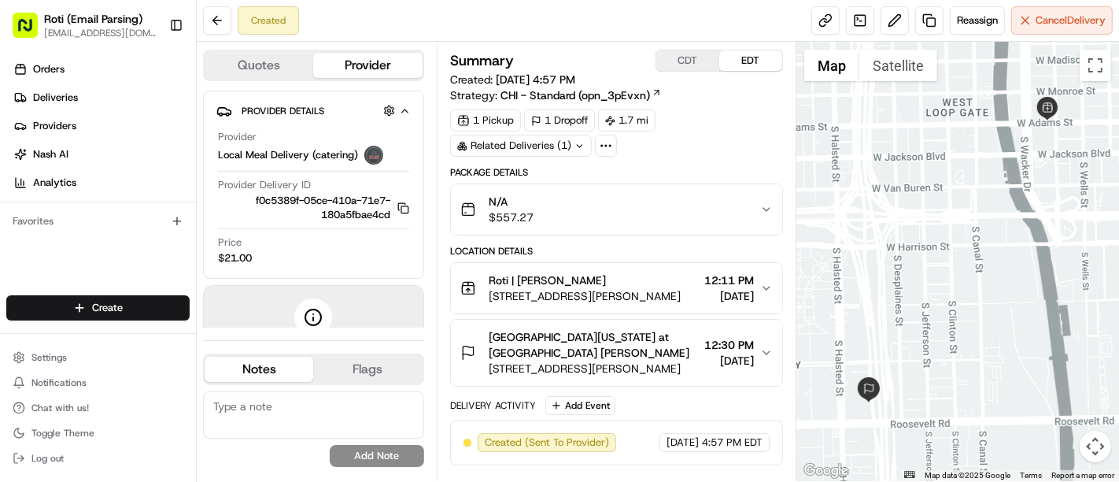
click at [679, 63] on button "CDT" at bounding box center [688, 60] width 63 height 20
